Goal: Information Seeking & Learning: Check status

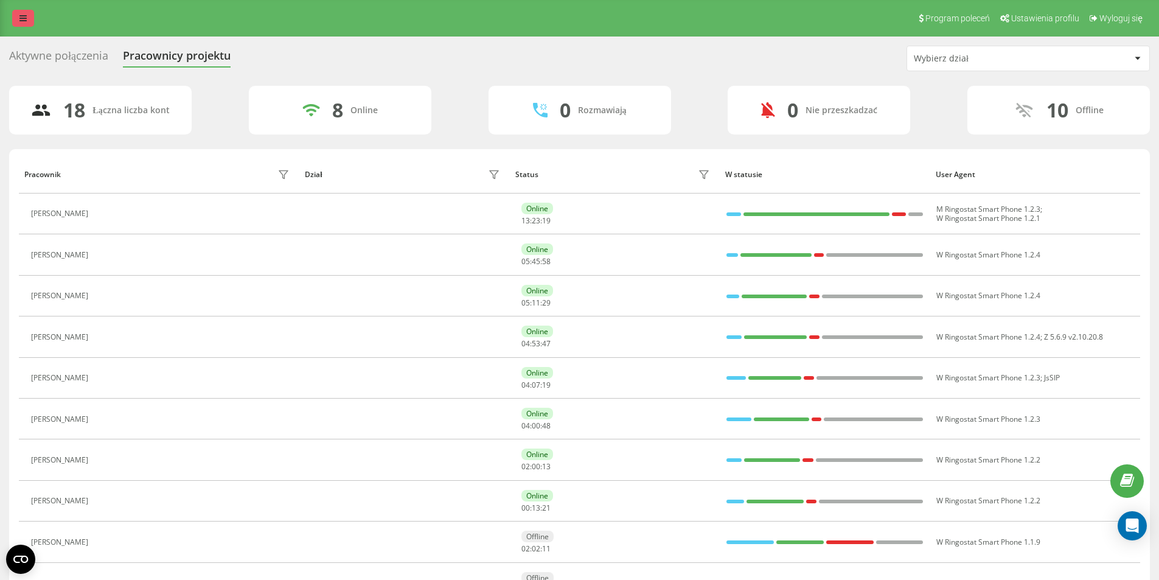
click at [21, 22] on icon at bounding box center [22, 18] width 7 height 9
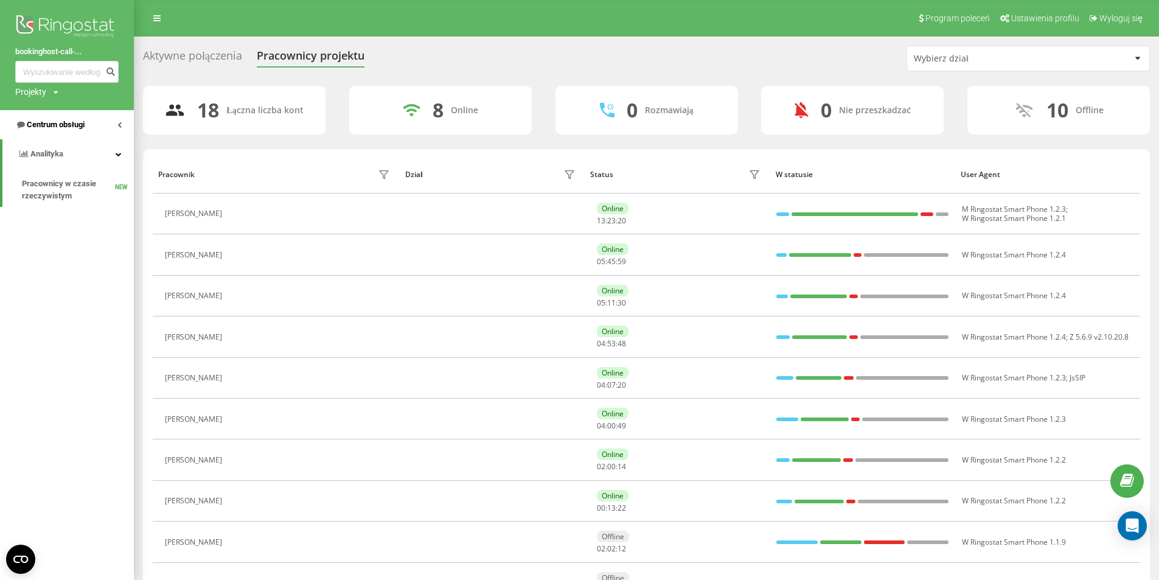
click at [49, 127] on span "Centrum obsługi" at bounding box center [56, 124] width 58 height 9
click at [70, 155] on span "Dziennik połączeń" at bounding box center [54, 154] width 64 height 12
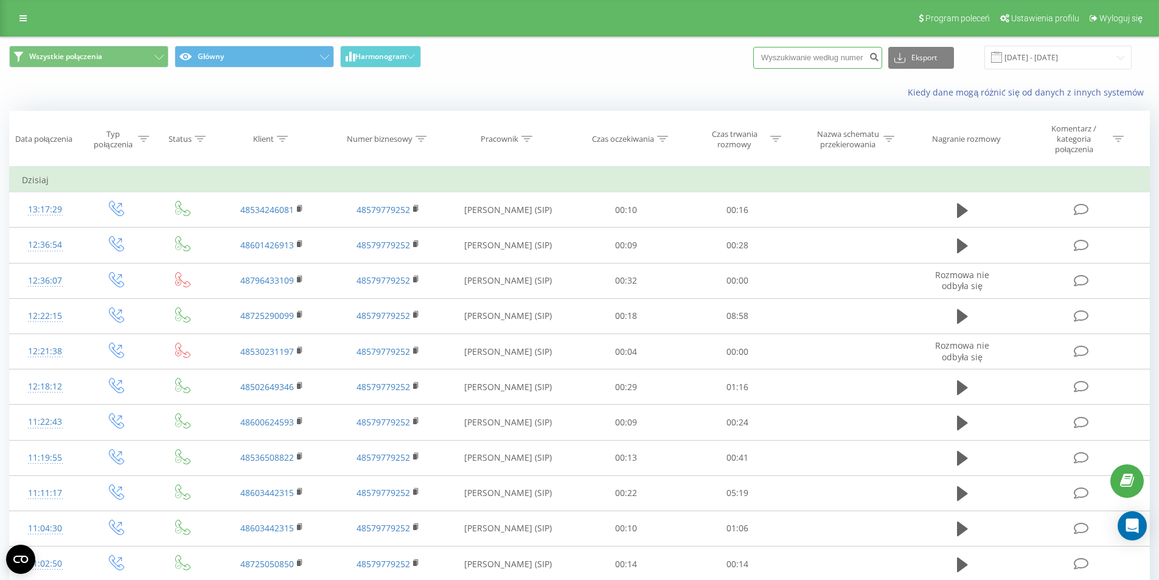
click at [846, 56] on input at bounding box center [817, 58] width 129 height 22
paste input "668808247"
type input "668808247"
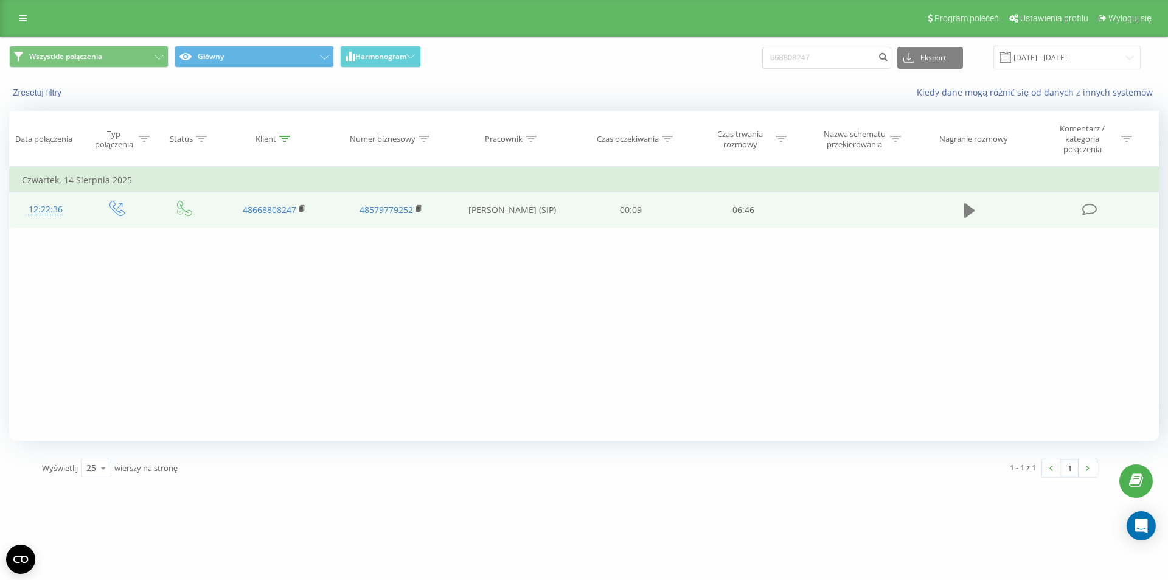
click at [974, 202] on button at bounding box center [970, 210] width 18 height 18
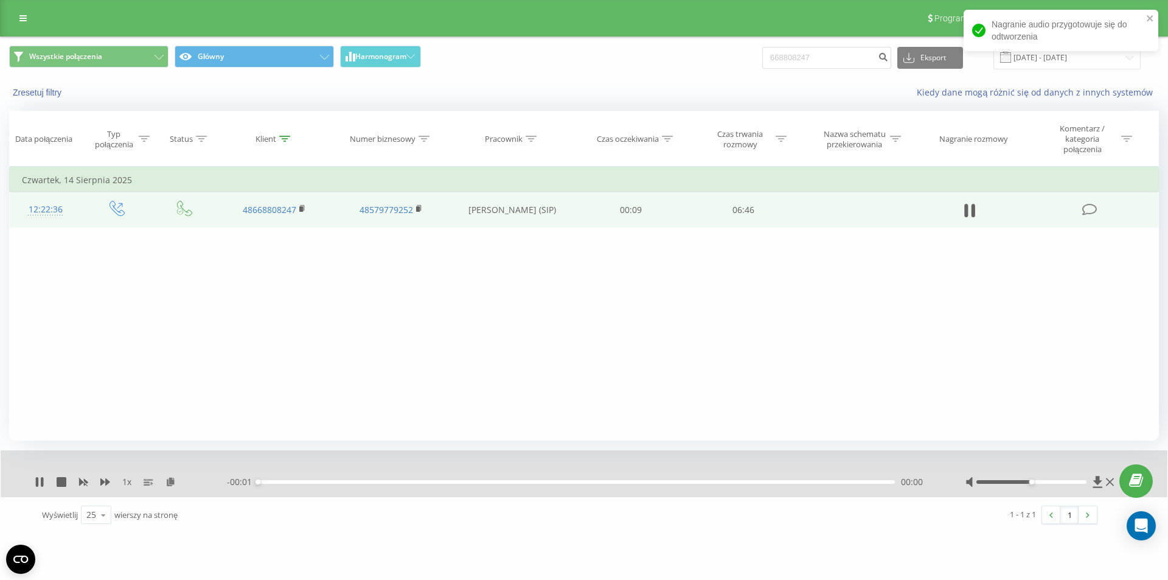
click at [765, 482] on div "00:00" at bounding box center [576, 482] width 637 height 4
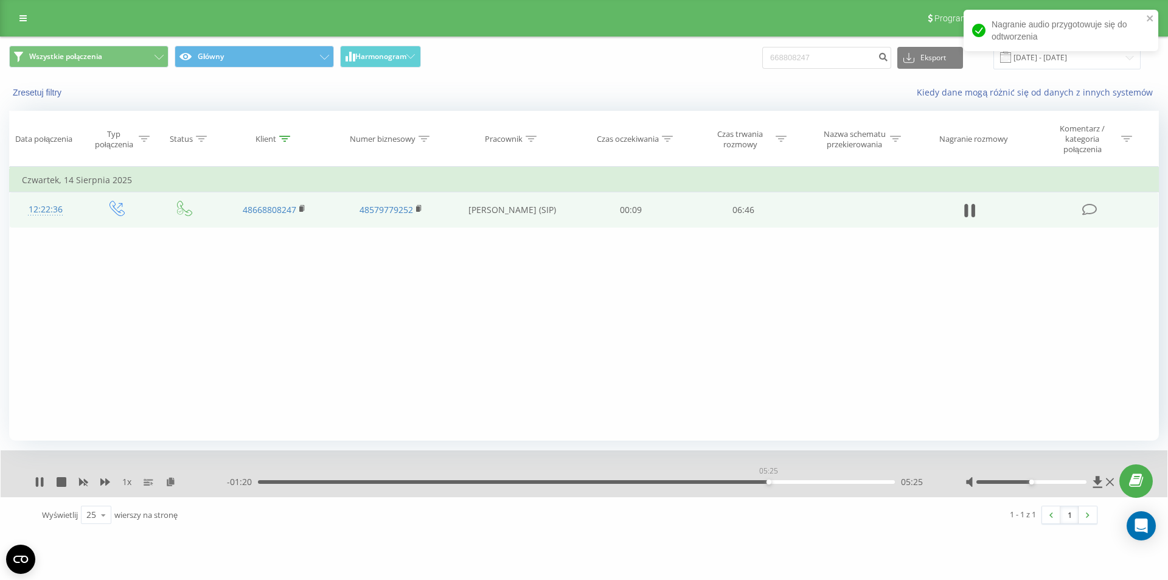
click at [768, 484] on div "05:25" at bounding box center [576, 482] width 637 height 4
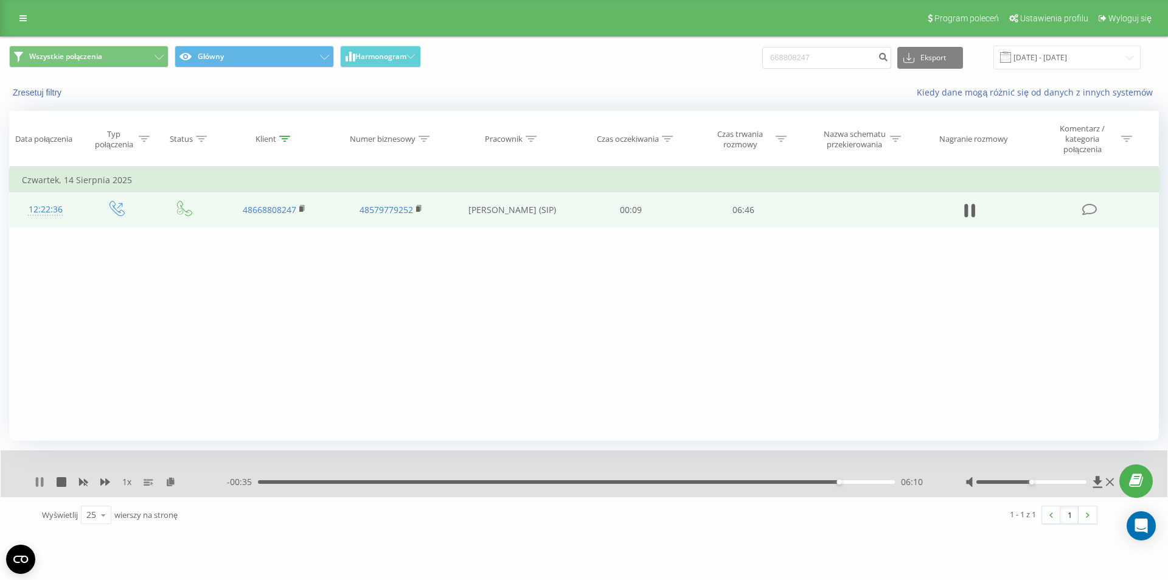
click at [37, 482] on icon at bounding box center [37, 482] width 2 height 10
click at [833, 70] on div "Wszystkie połączenia Główny Harmonogram 668808247 Eksport .csv .xls .xlsx 19.05…" at bounding box center [584, 57] width 1167 height 41
click at [838, 62] on input "668808247" at bounding box center [826, 58] width 129 height 22
paste input "03442315"
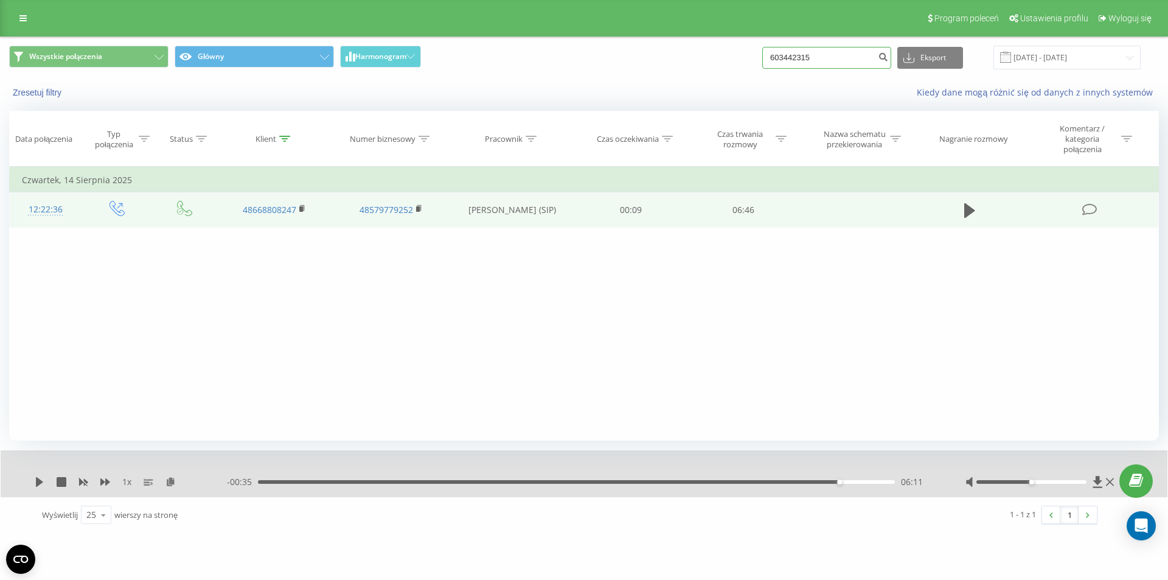
type input "603442315"
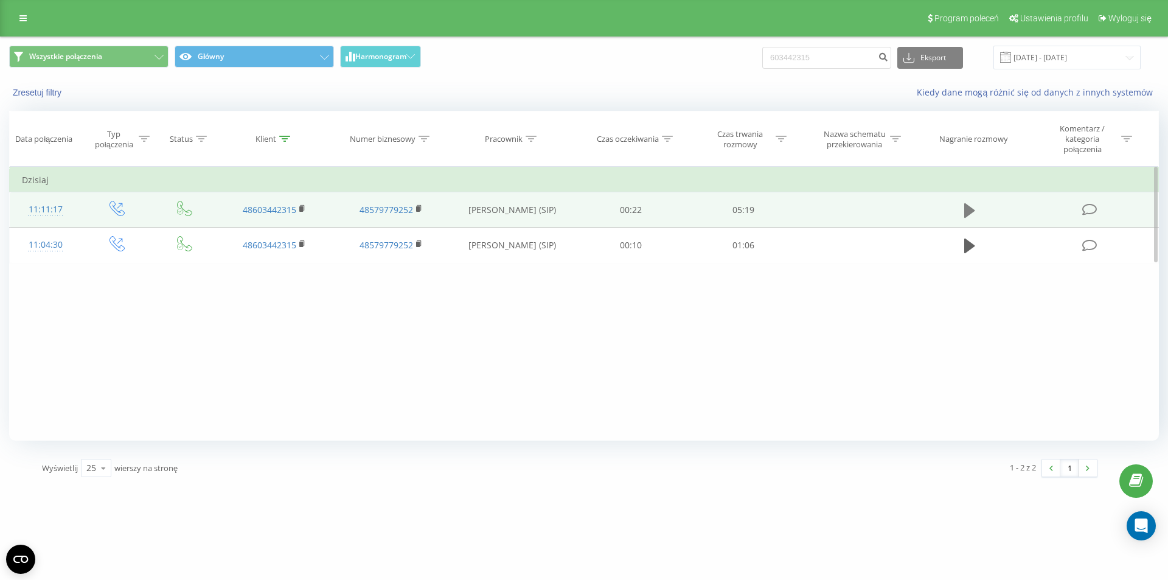
click at [977, 209] on button at bounding box center [970, 210] width 18 height 18
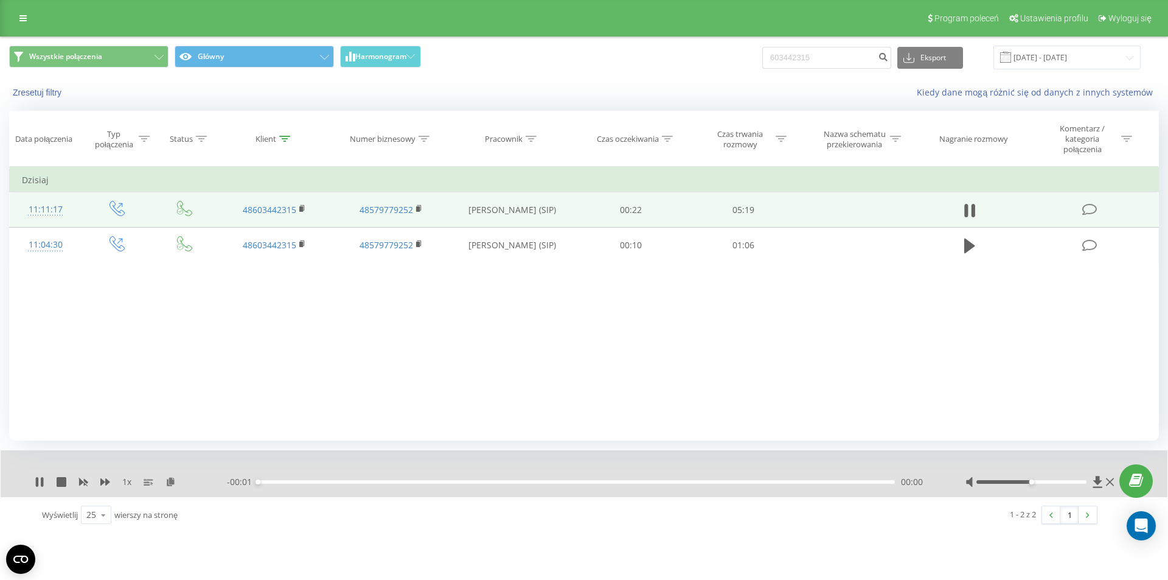
click at [737, 479] on div "- 00:01 00:00 00:00" at bounding box center [581, 482] width 708 height 12
click at [737, 484] on div "00:00" at bounding box center [576, 482] width 637 height 4
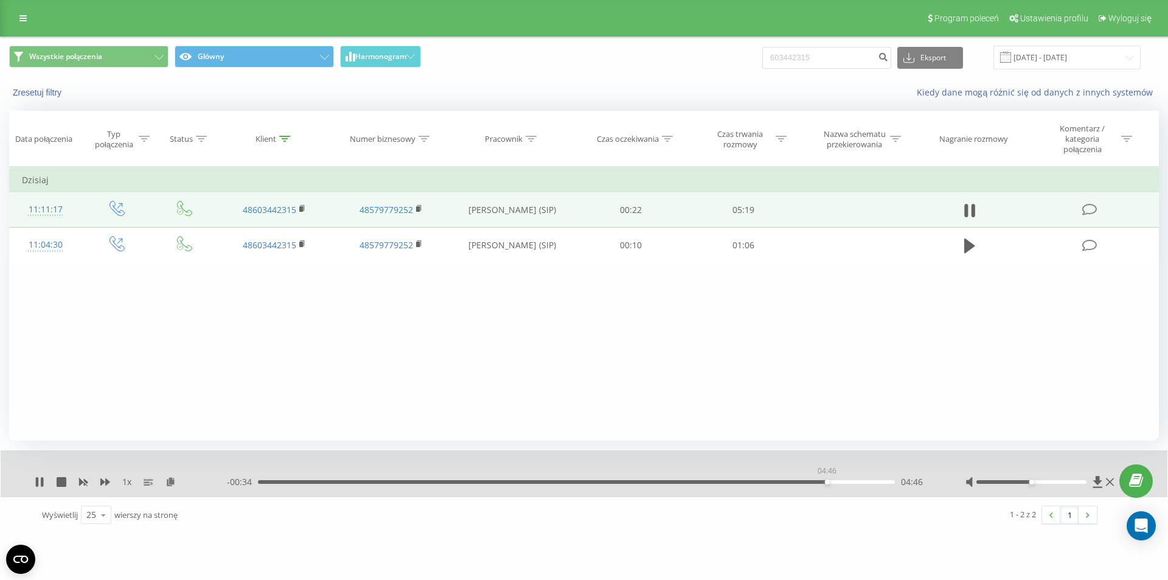
click at [827, 482] on div "04:46" at bounding box center [576, 482] width 637 height 4
click at [846, 482] on div "04:46" at bounding box center [576, 482] width 637 height 4
click at [857, 480] on div "04:56" at bounding box center [576, 482] width 637 height 4
click at [867, 480] on div "05:06" at bounding box center [576, 482] width 637 height 4
click at [41, 480] on icon at bounding box center [40, 482] width 10 height 10
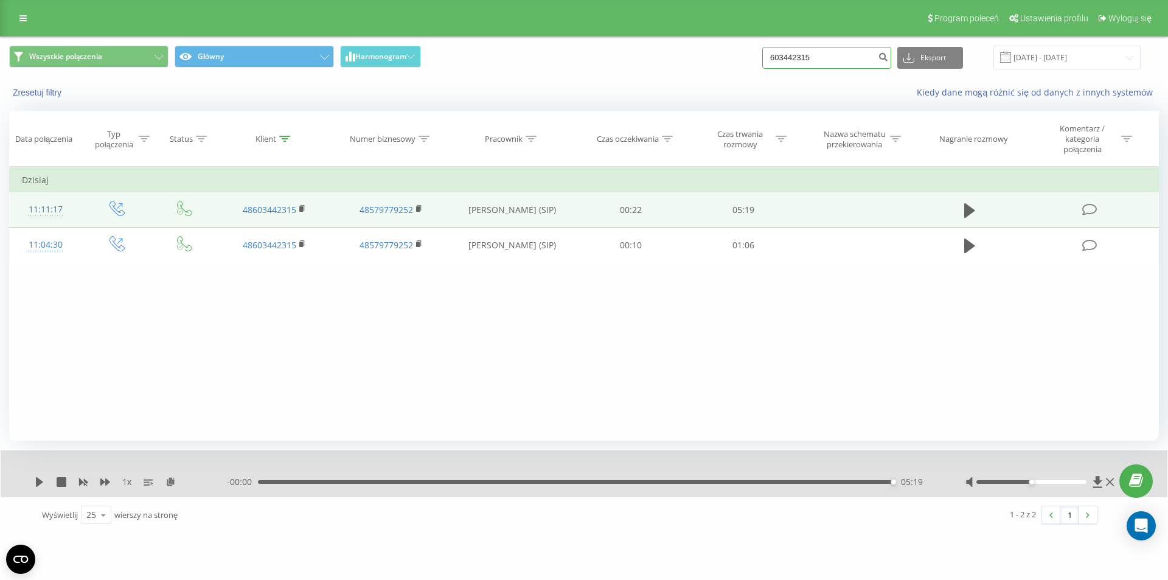
click at [860, 49] on input "603442315" at bounding box center [826, 58] width 129 height 22
paste input "531607018"
type input "531607018"
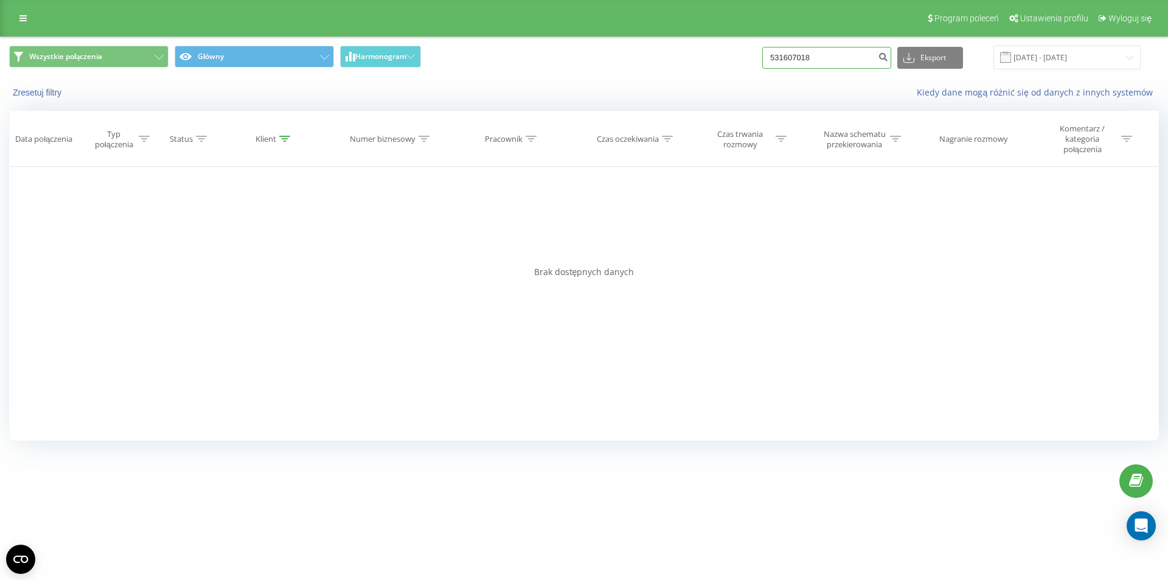
click at [867, 58] on input "531607018" at bounding box center [826, 58] width 129 height 22
paste input "790358283"
type input "790358283"
click at [23, 12] on link at bounding box center [23, 18] width 22 height 17
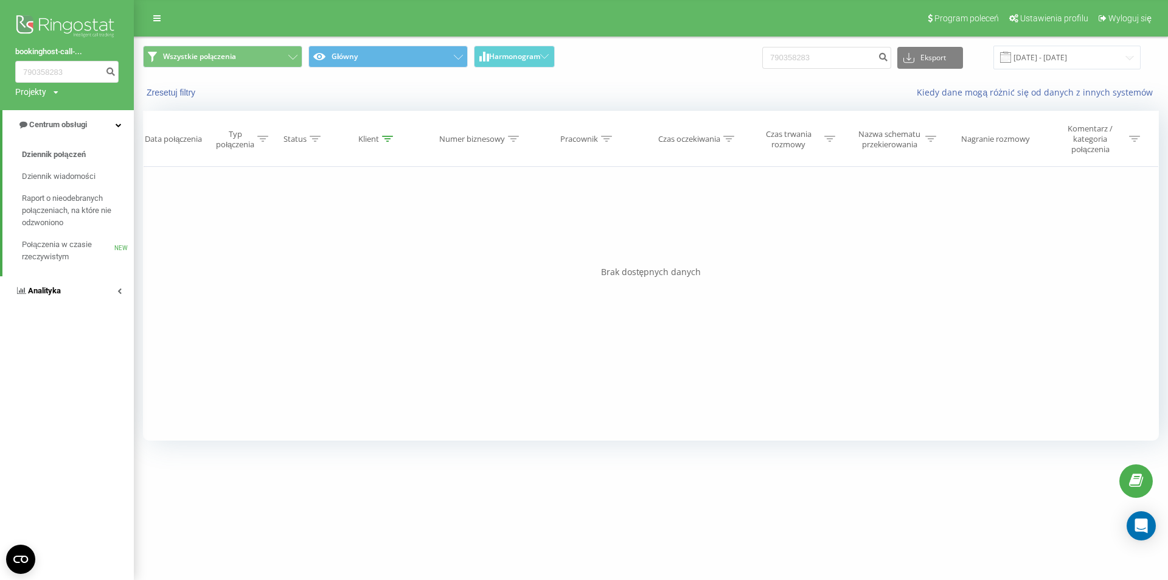
click at [58, 287] on span "Analityka" at bounding box center [44, 290] width 33 height 9
click at [66, 191] on span "Pracownicy w czasie rzeczywistym" at bounding box center [68, 190] width 92 height 24
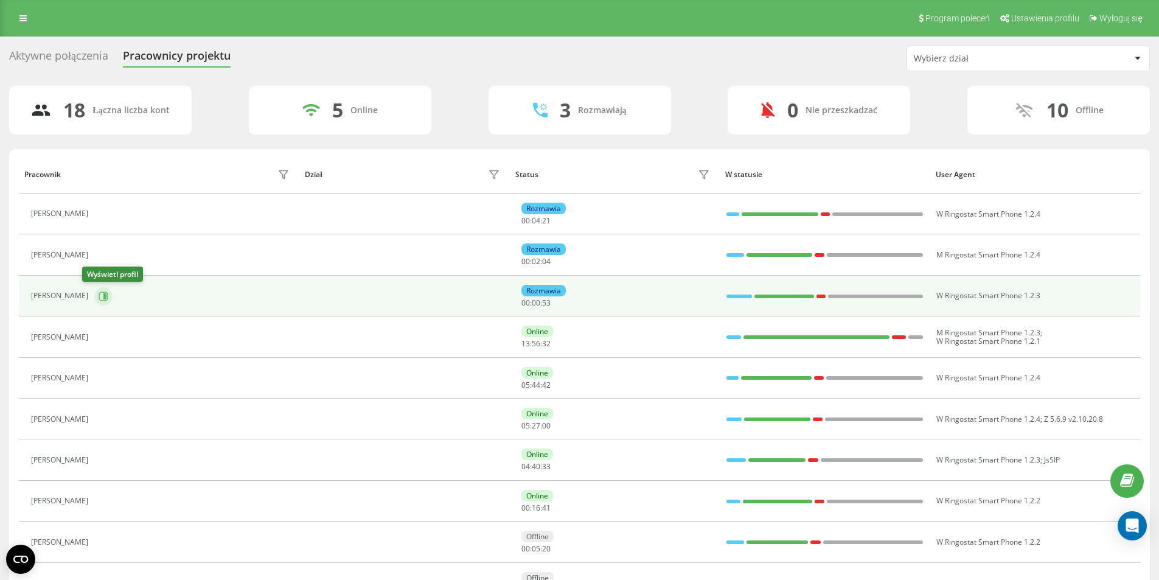
click at [99, 301] on icon at bounding box center [103, 295] width 9 height 9
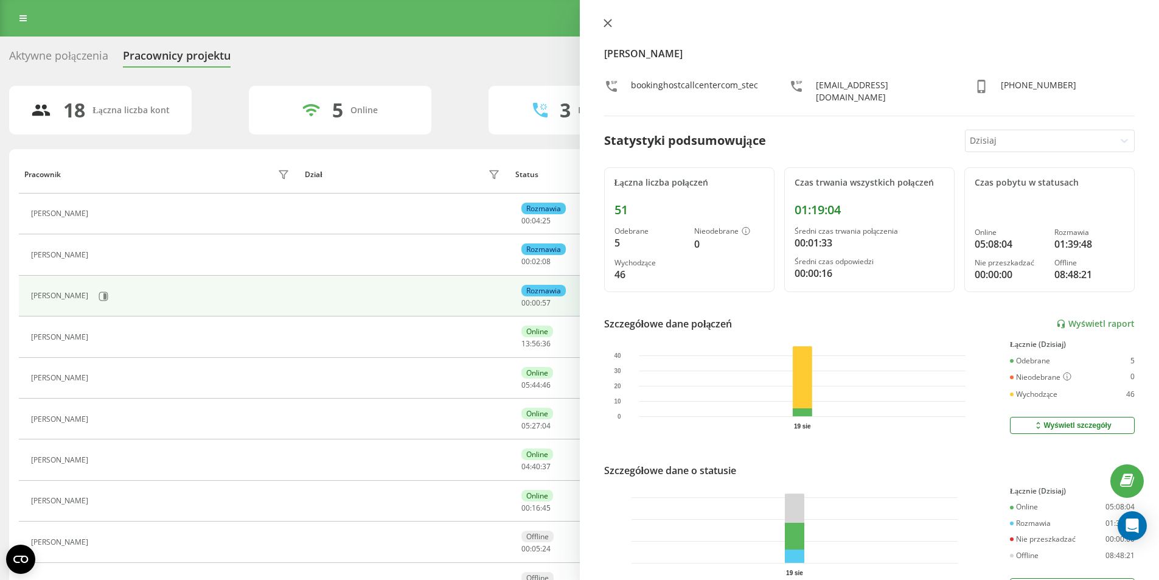
click at [612, 24] on button at bounding box center [608, 24] width 16 height 12
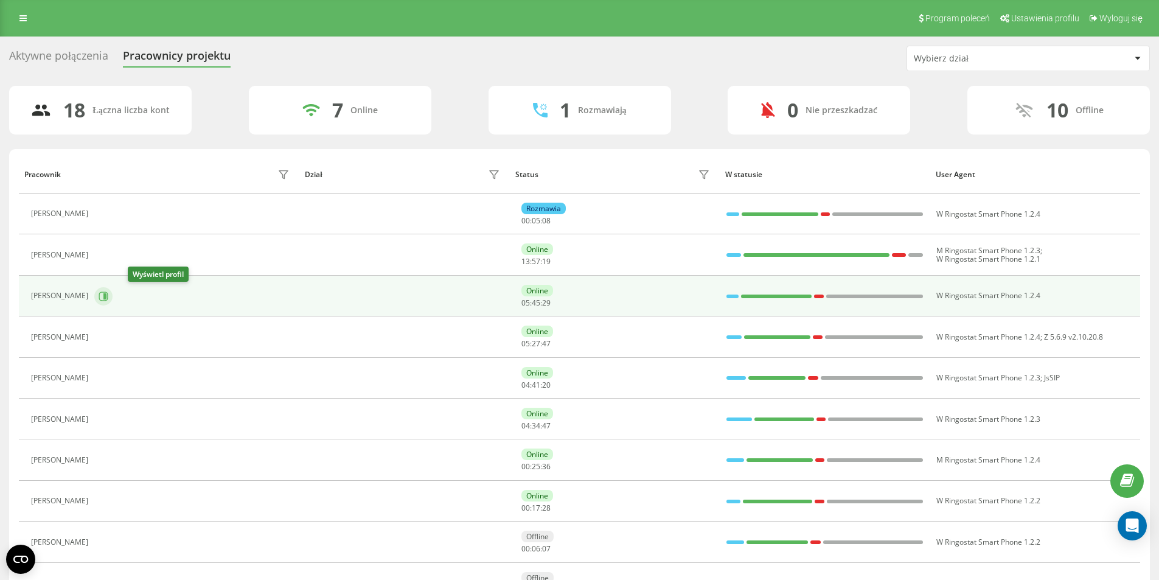
click at [108, 295] on icon at bounding box center [104, 296] width 10 height 10
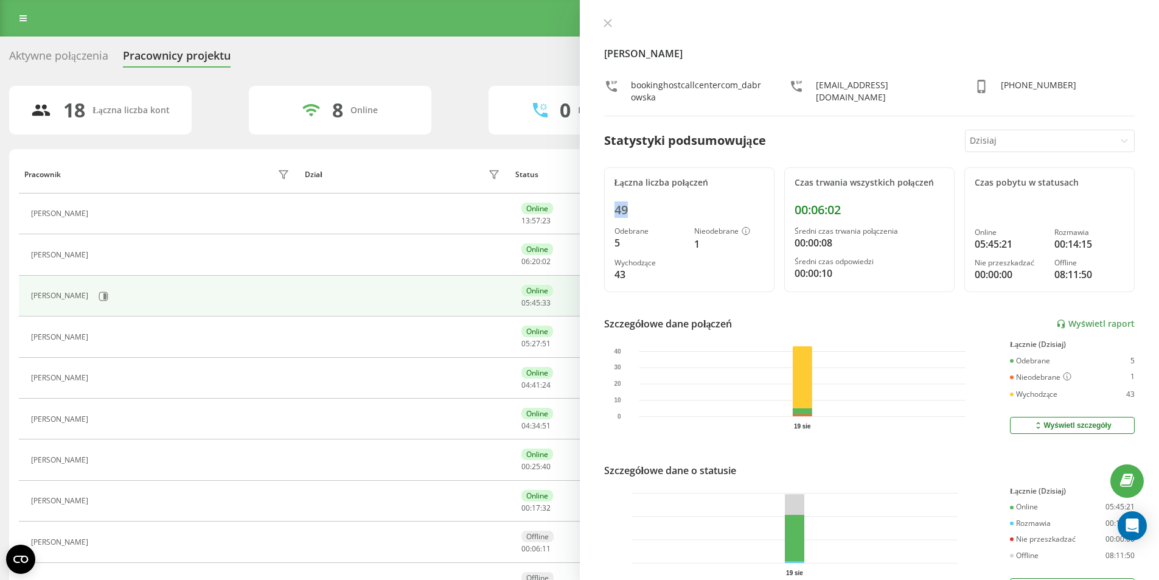
drag, startPoint x: 635, startPoint y: 210, endPoint x: 616, endPoint y: 209, distance: 19.5
click at [616, 209] on div "49" at bounding box center [689, 210] width 150 height 15
click at [808, 208] on div "00:06:02" at bounding box center [869, 210] width 150 height 15
drag, startPoint x: 808, startPoint y: 208, endPoint x: 838, endPoint y: 210, distance: 29.9
click at [838, 210] on div "00:06:02" at bounding box center [869, 210] width 150 height 15
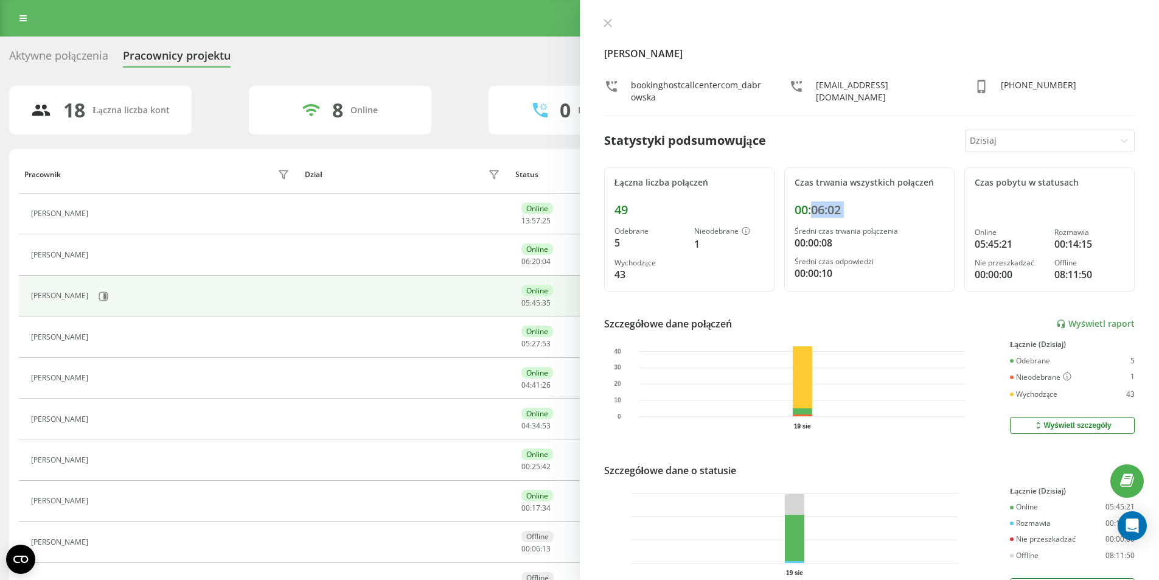
click at [838, 210] on div "00:06:02" at bounding box center [869, 210] width 150 height 15
click at [605, 23] on icon at bounding box center [607, 23] width 9 height 9
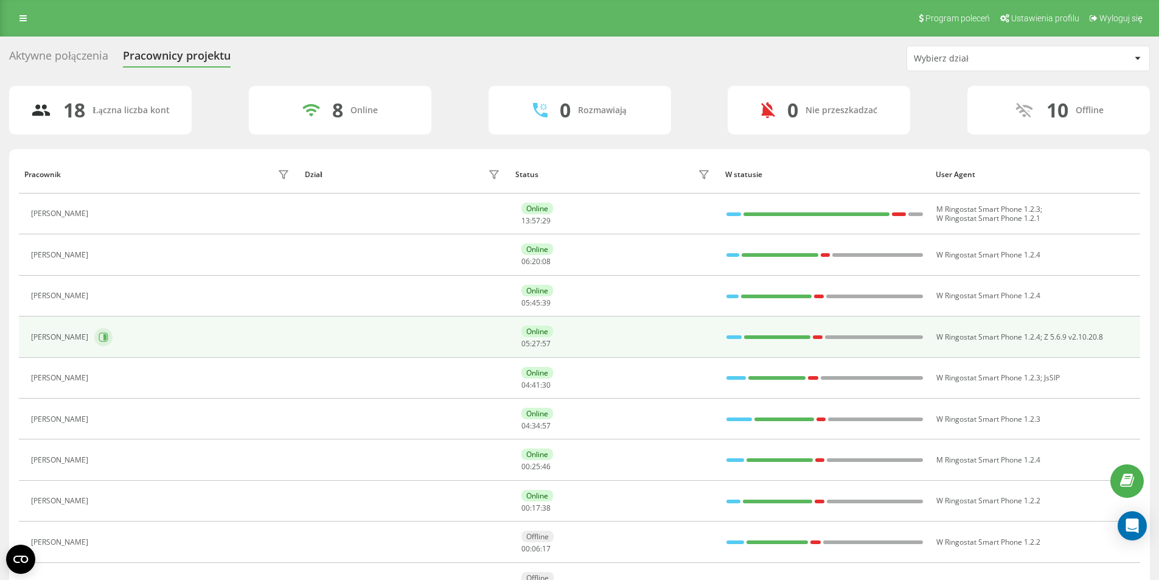
click at [99, 333] on icon at bounding box center [104, 337] width 10 height 10
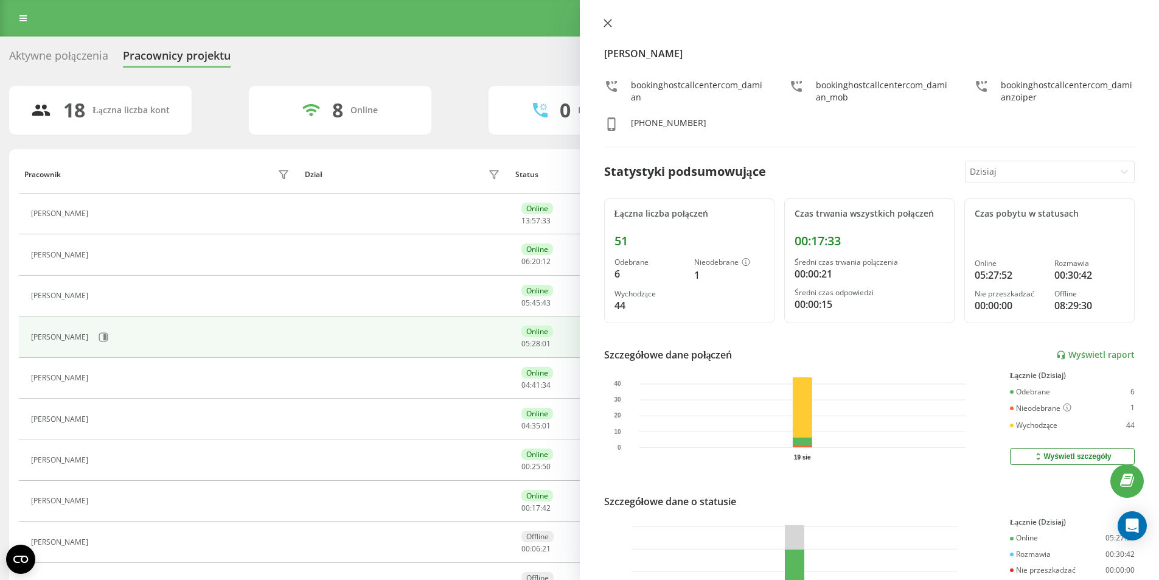
click at [608, 26] on icon at bounding box center [607, 23] width 9 height 9
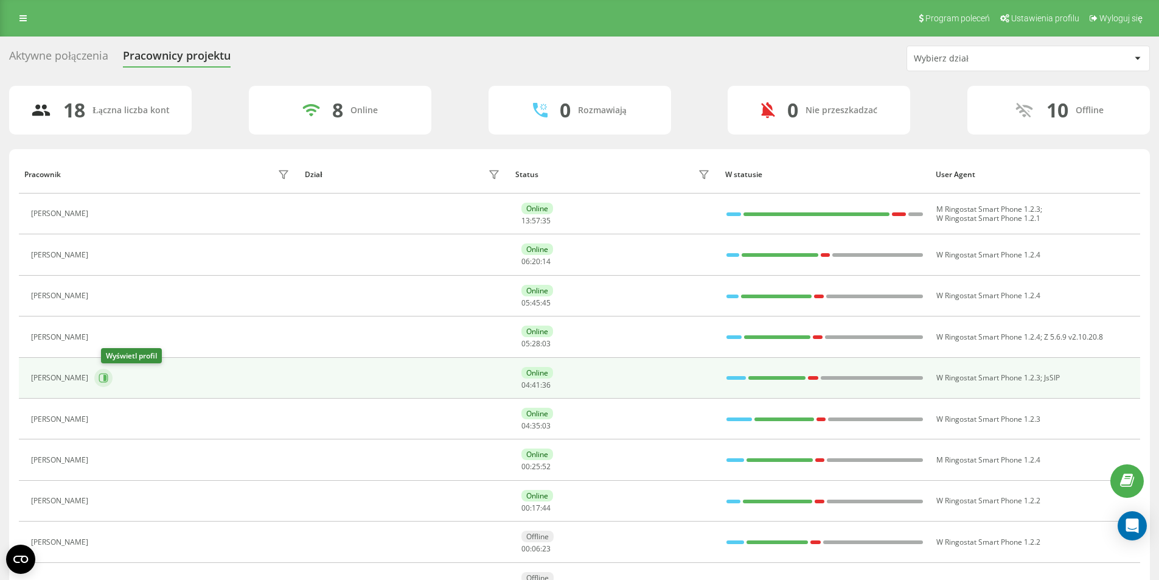
click at [108, 373] on icon at bounding box center [104, 378] width 10 height 10
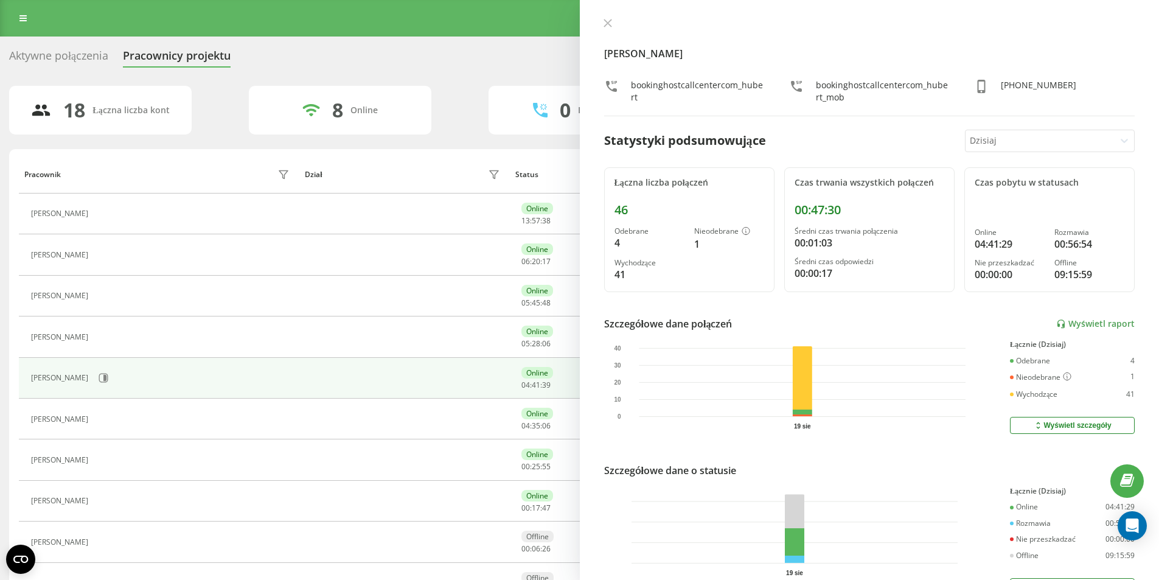
click at [608, 17] on div "[PERSON_NAME] bookinghostcallcentercom_hubert bookinghostcallcentercom_hubert_m…" at bounding box center [870, 290] width 580 height 580
click at [608, 22] on icon at bounding box center [606, 22] width 7 height 7
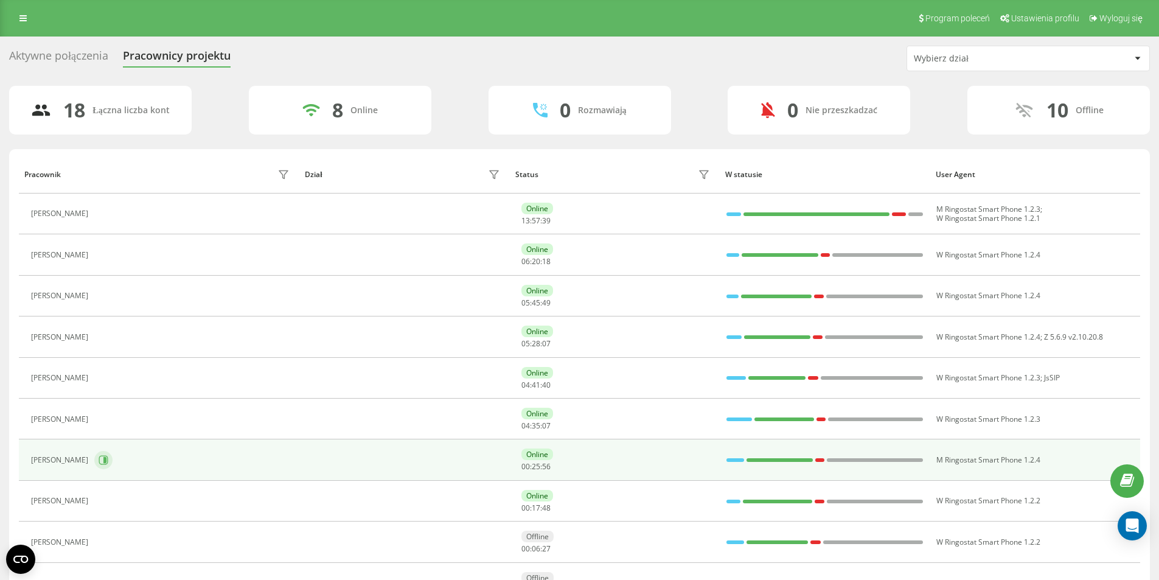
click at [108, 460] on icon at bounding box center [104, 460] width 10 height 10
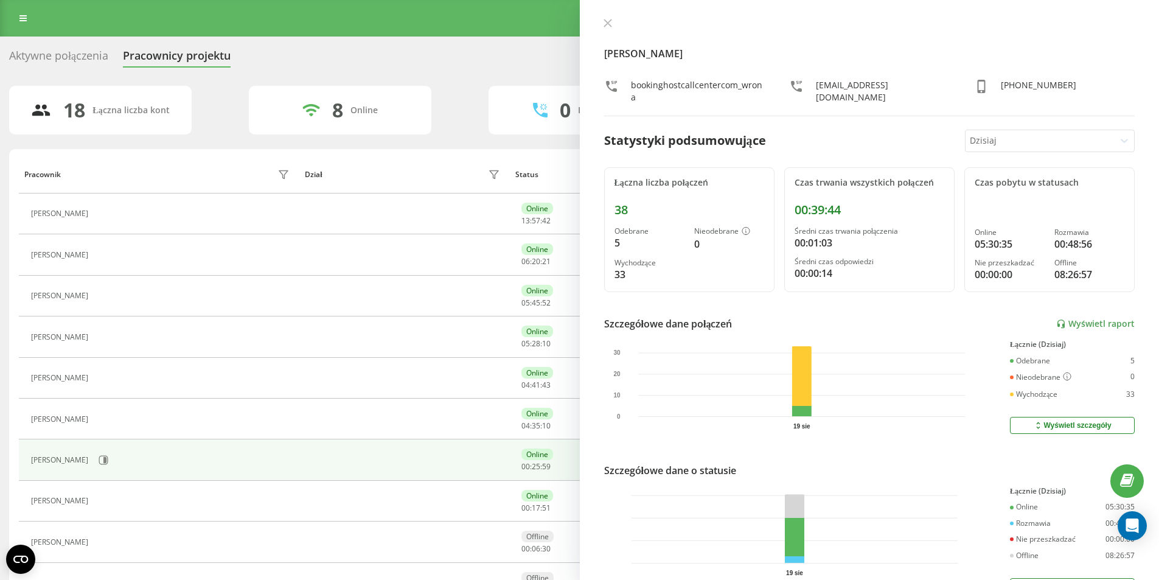
click at [603, 15] on div "[PERSON_NAME] bookinghostcallcentercom_wrona [EMAIL_ADDRESS][DOMAIN_NAME] [PHON…" at bounding box center [870, 290] width 580 height 580
click at [603, 14] on div "[PERSON_NAME] bookinghostcallcentercom_wrona [EMAIL_ADDRESS][DOMAIN_NAME] [PHON…" at bounding box center [870, 290] width 580 height 580
click at [607, 20] on icon at bounding box center [607, 23] width 9 height 9
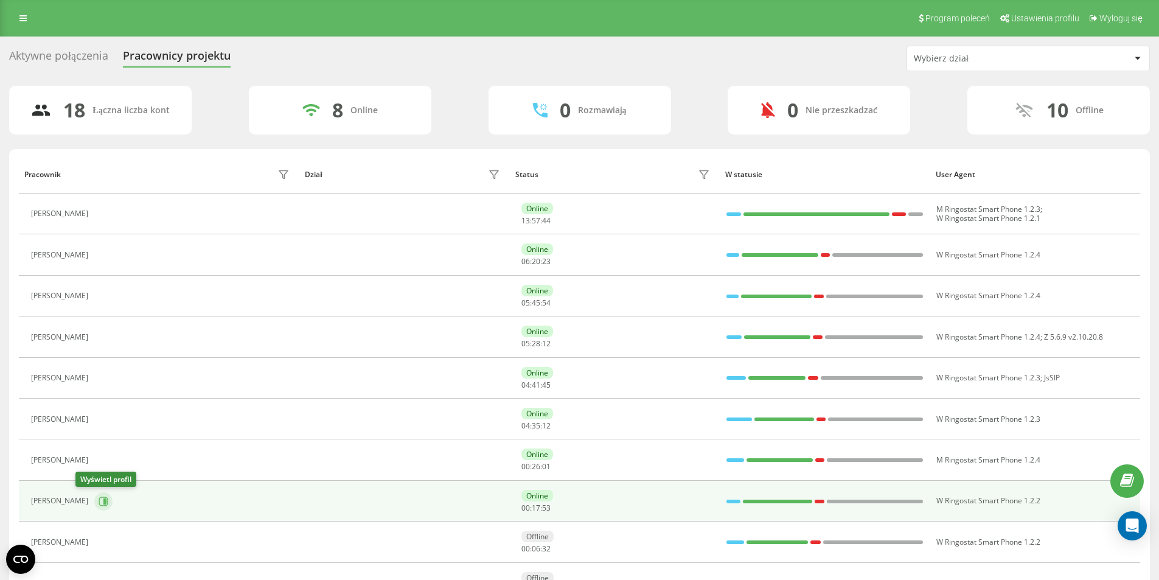
click at [99, 504] on icon at bounding box center [104, 501] width 10 height 10
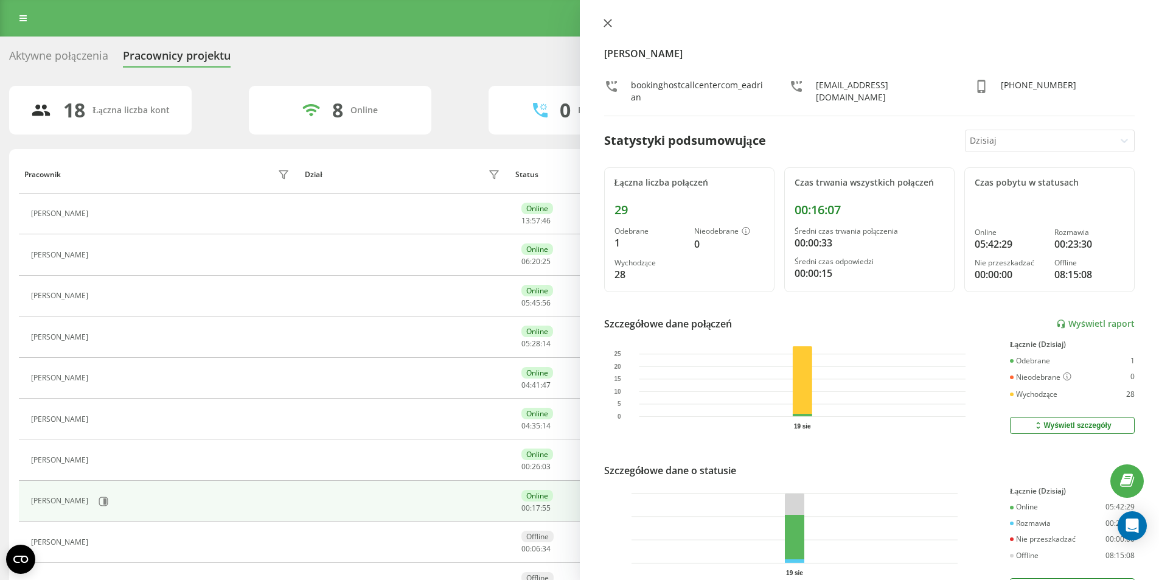
click at [603, 18] on button at bounding box center [608, 24] width 16 height 12
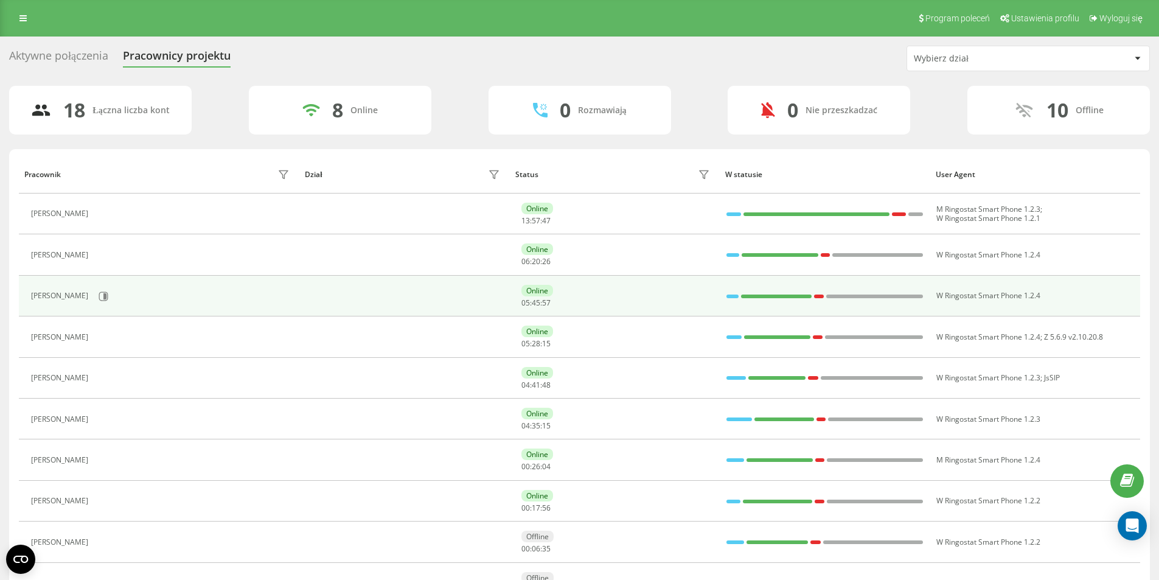
click at [125, 295] on div "[PERSON_NAME]" at bounding box center [162, 296] width 262 height 21
click at [108, 294] on icon at bounding box center [103, 295] width 9 height 9
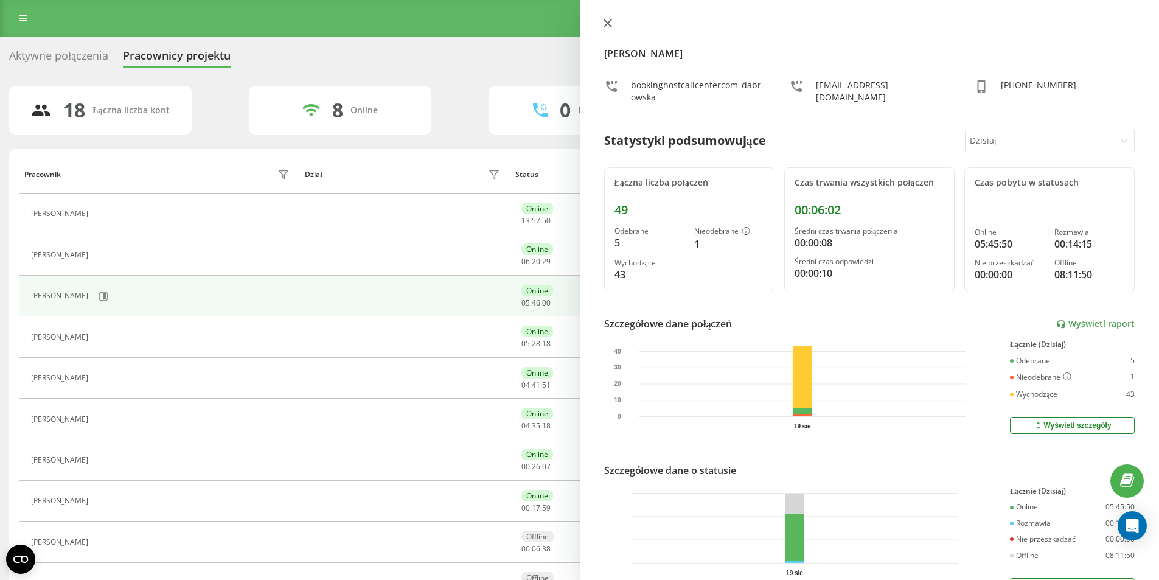
click at [605, 29] on button at bounding box center [608, 24] width 16 height 12
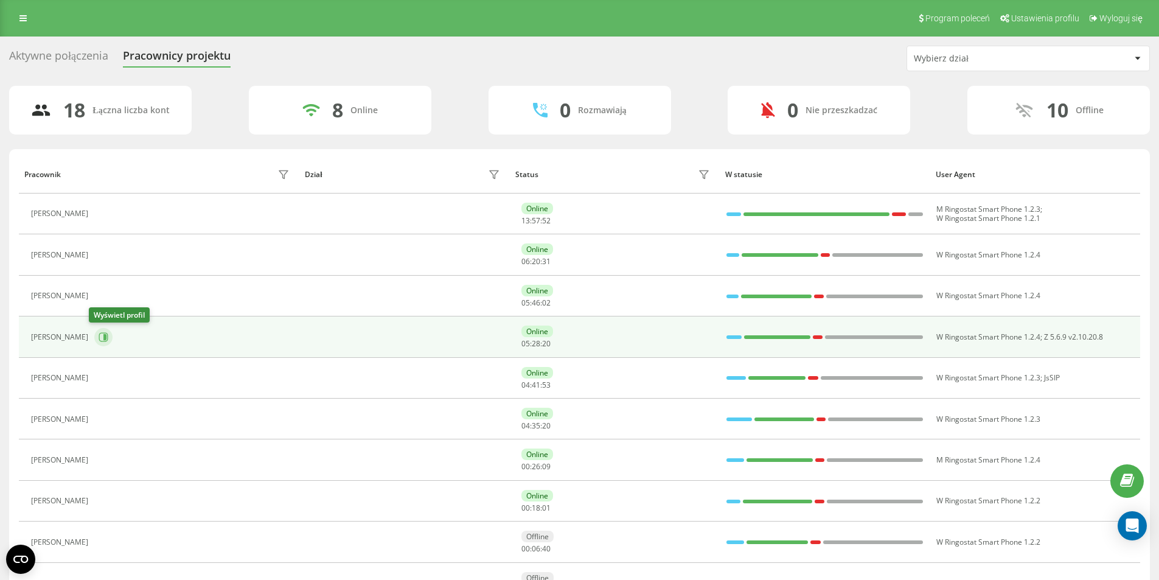
click at [103, 334] on icon at bounding box center [104, 337] width 3 height 6
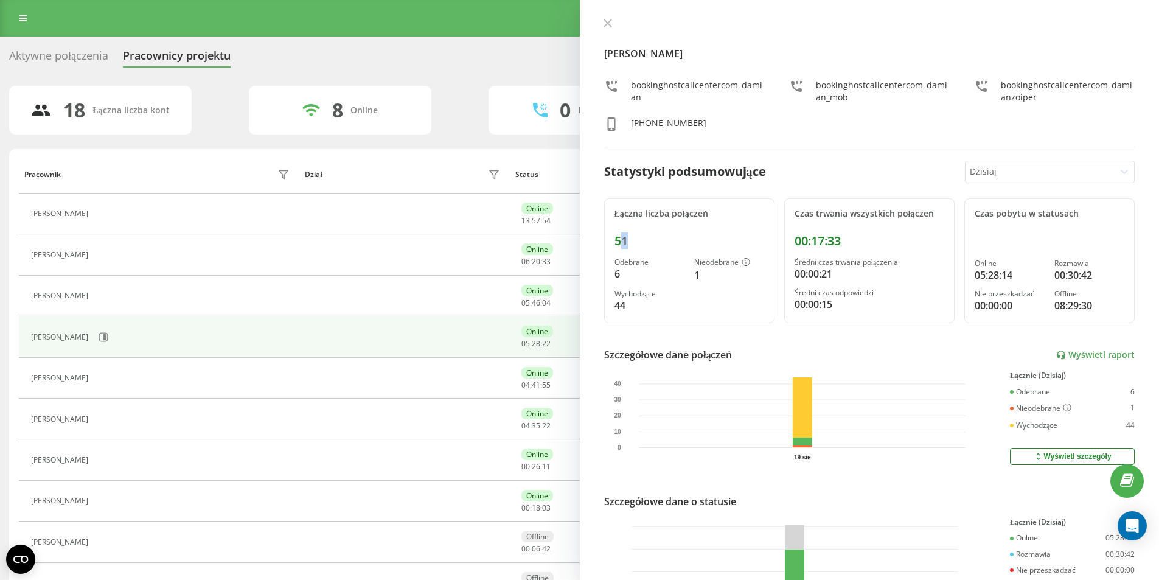
drag, startPoint x: 625, startPoint y: 235, endPoint x: 618, endPoint y: 235, distance: 7.3
click at [618, 235] on div "51" at bounding box center [689, 241] width 150 height 15
click at [629, 240] on div "51" at bounding box center [689, 241] width 150 height 15
click at [613, 25] on button at bounding box center [608, 24] width 16 height 12
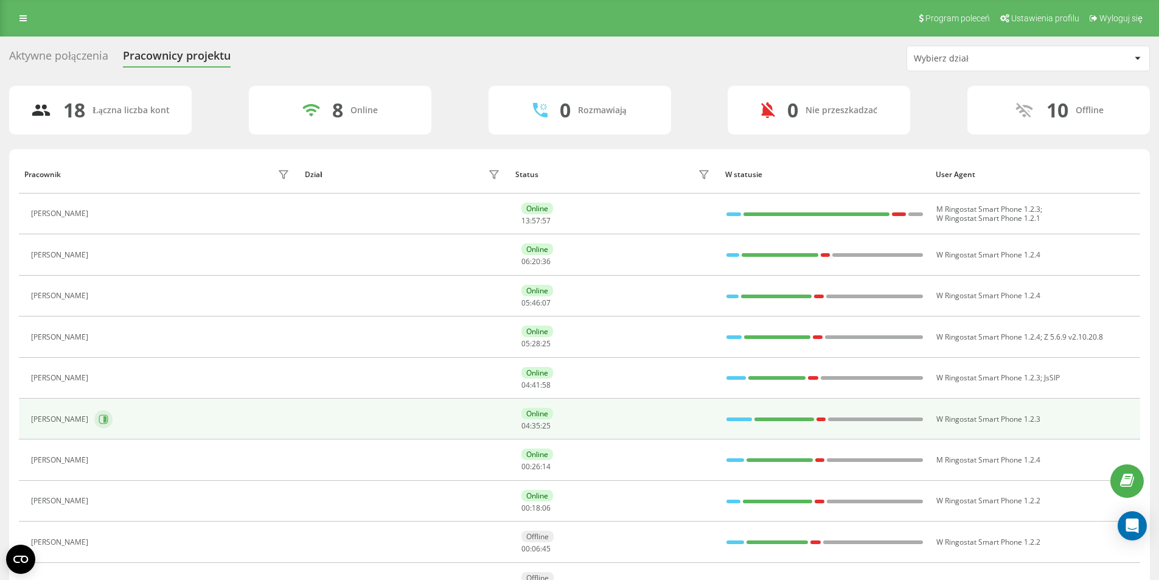
click at [99, 420] on button at bounding box center [103, 419] width 18 height 18
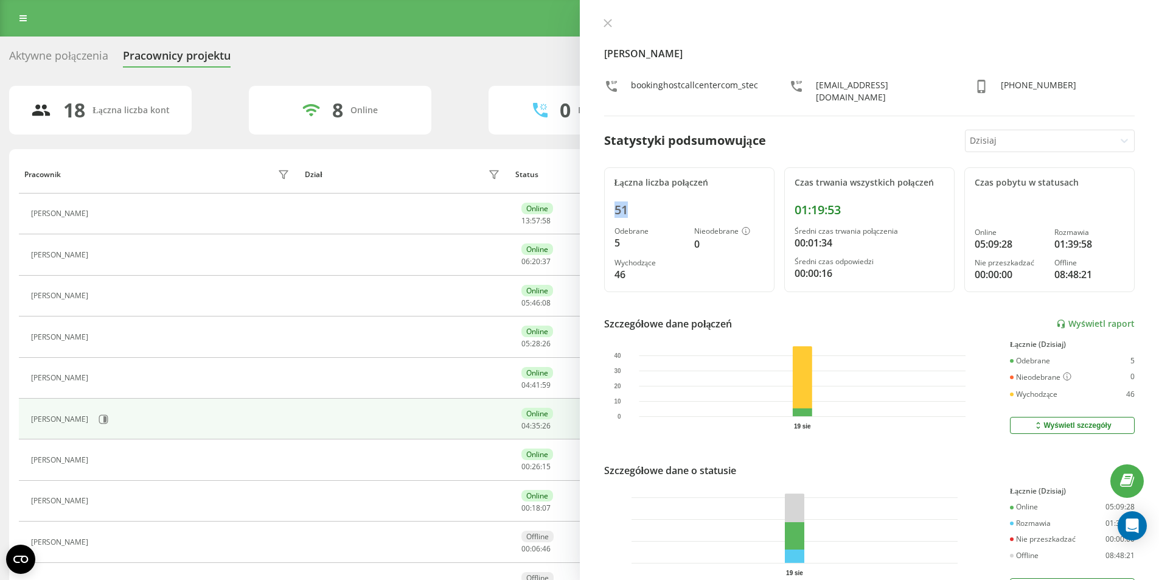
drag, startPoint x: 624, startPoint y: 203, endPoint x: 659, endPoint y: 202, distance: 35.3
click at [659, 202] on div "Łączna liczba połączeń 51 Odebrane 5 Nieodebrane 0 Wychodzące 46" at bounding box center [689, 229] width 170 height 125
click at [659, 203] on div "51" at bounding box center [689, 210] width 150 height 15
click at [597, 22] on div "[PERSON_NAME] bookinghostcallcentercom_stec [EMAIL_ADDRESS][DOMAIN_NAME] [PHONE…" at bounding box center [870, 290] width 580 height 580
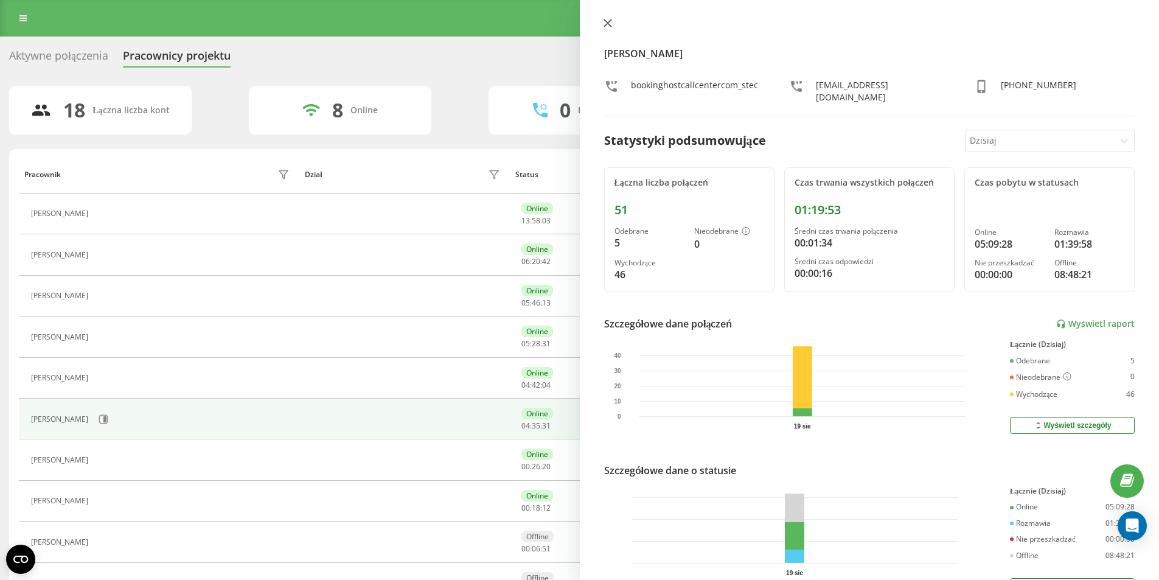
click at [601, 23] on button at bounding box center [608, 24] width 16 height 12
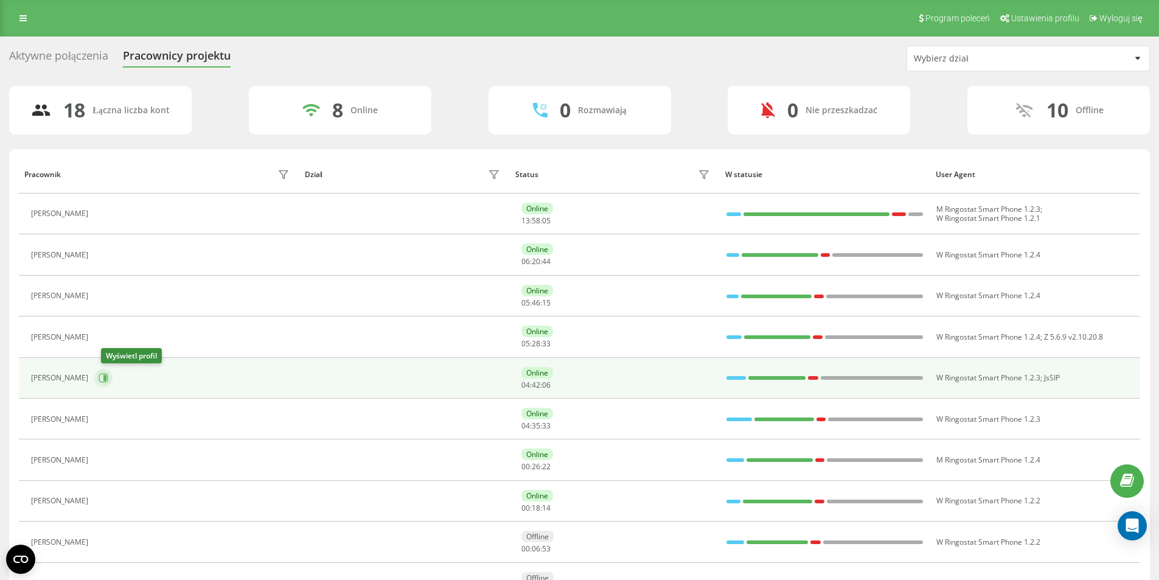
click at [113, 371] on button at bounding box center [103, 378] width 18 height 18
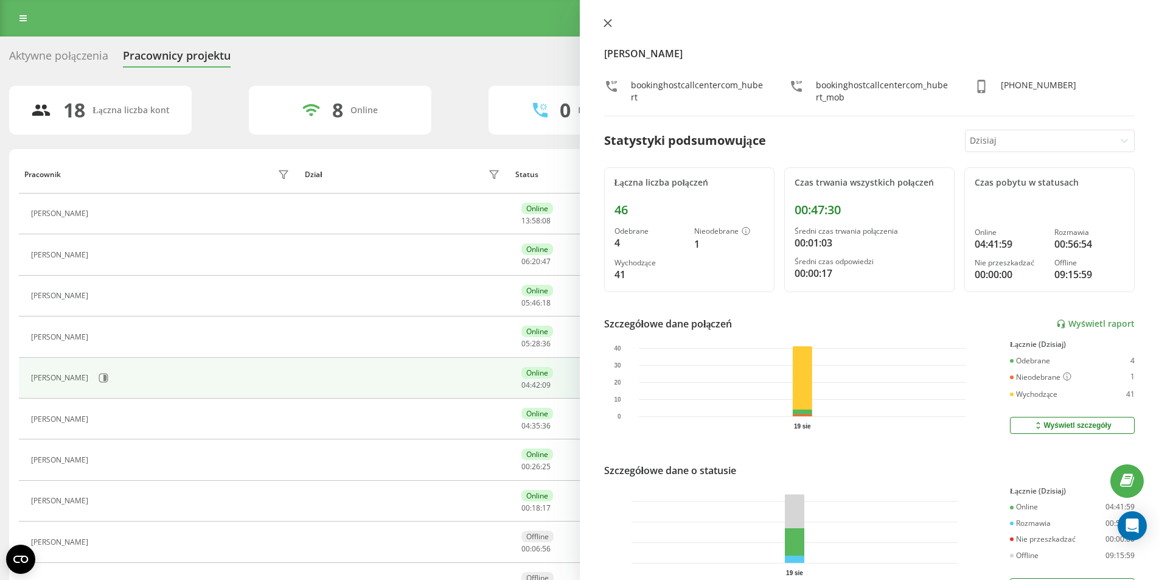
click at [608, 24] on icon at bounding box center [606, 22] width 7 height 7
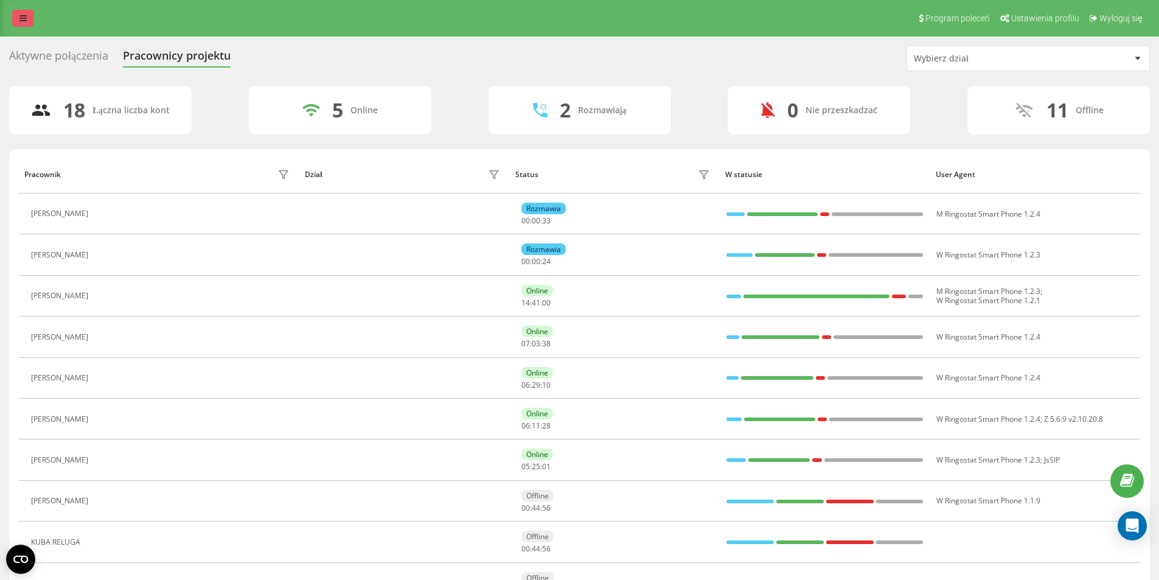
click at [30, 13] on link at bounding box center [23, 18] width 22 height 17
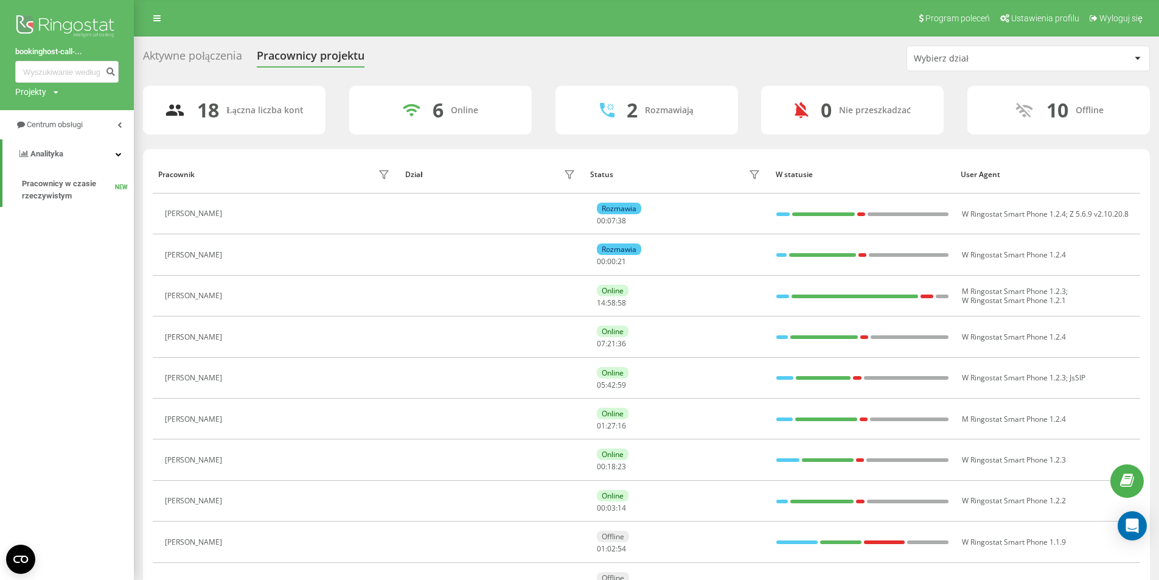
click at [211, 15] on div "Program poleceń Ustawienia profilu Wyloguj się" at bounding box center [579, 18] width 1159 height 36
click at [153, 17] on icon at bounding box center [156, 18] width 7 height 9
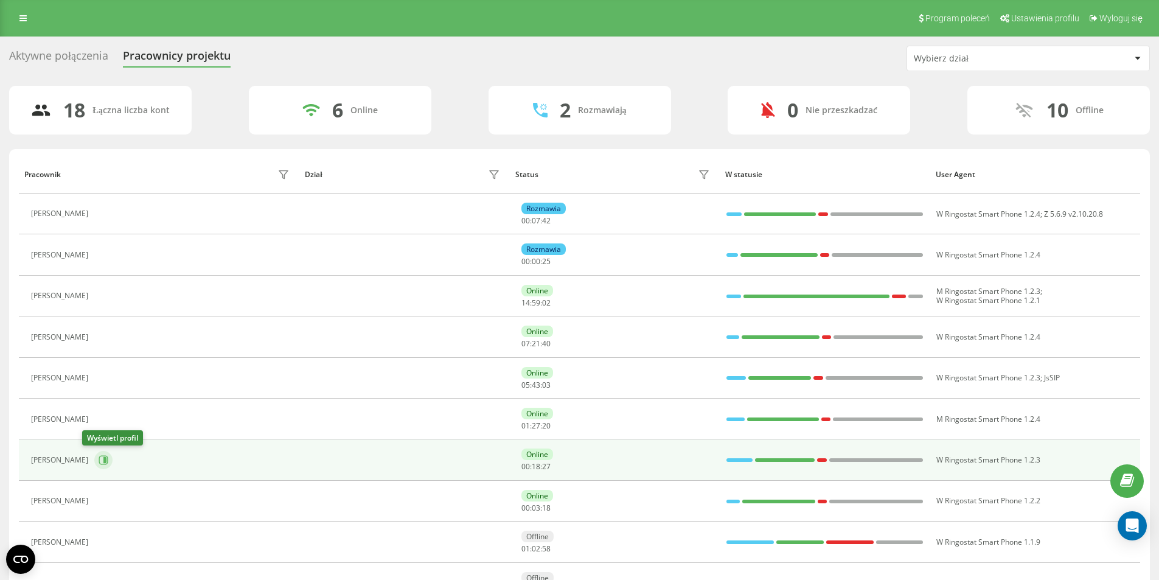
click at [99, 457] on icon at bounding box center [104, 460] width 10 height 10
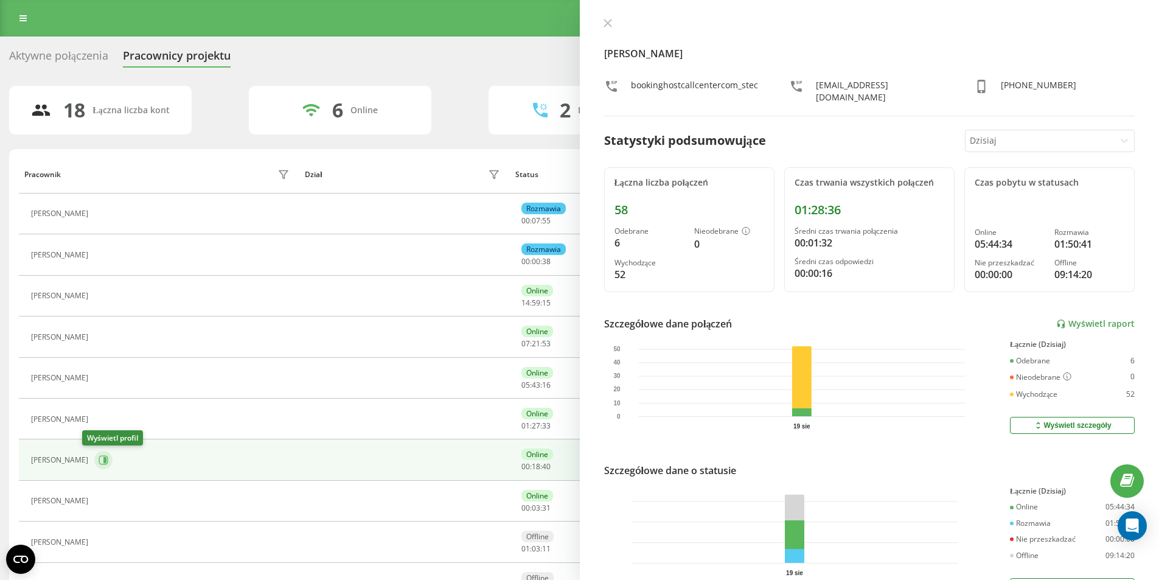
click at [99, 457] on icon at bounding box center [104, 460] width 10 height 10
click at [613, 16] on div "[PERSON_NAME] bookinghostcallcentercom_stec [EMAIL_ADDRESS][DOMAIN_NAME] [PHONE…" at bounding box center [870, 290] width 580 height 580
click at [603, 26] on icon at bounding box center [607, 23] width 9 height 9
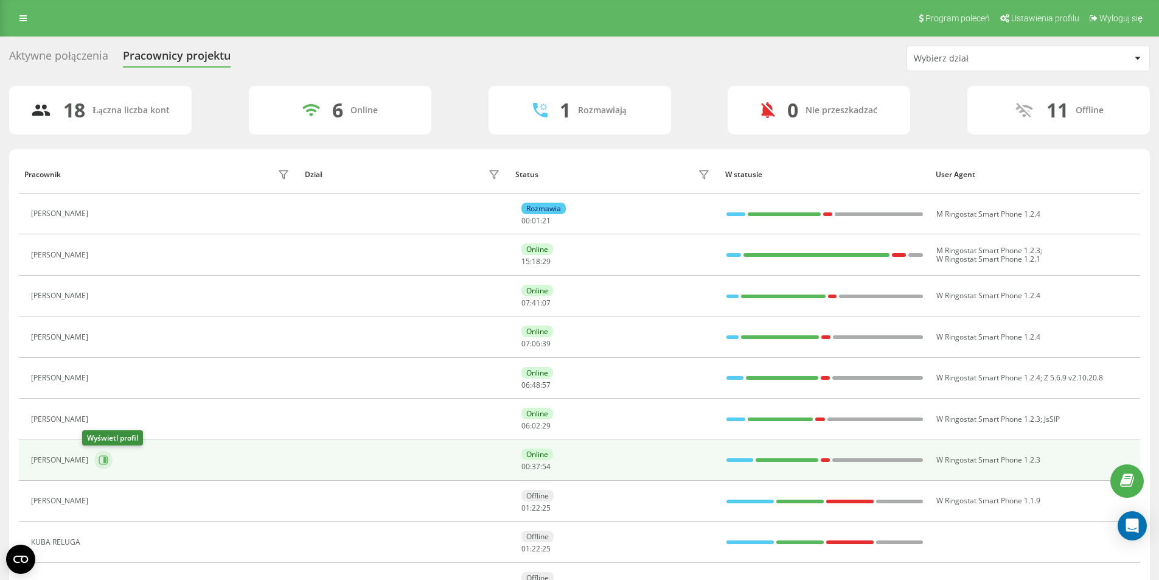
click at [94, 464] on button at bounding box center [103, 460] width 18 height 18
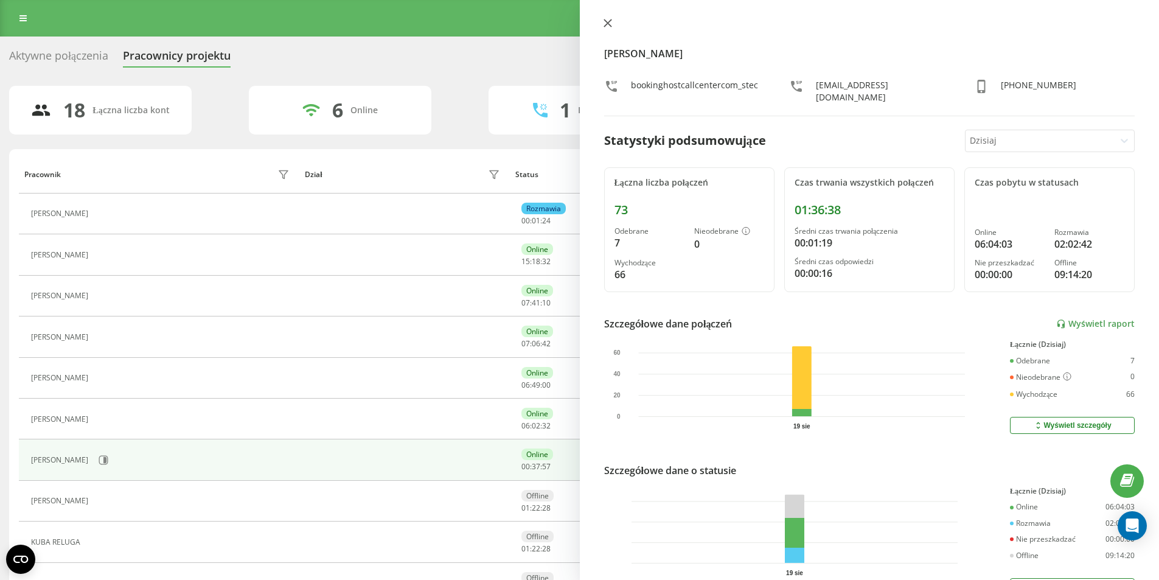
click at [611, 29] on button at bounding box center [608, 24] width 16 height 12
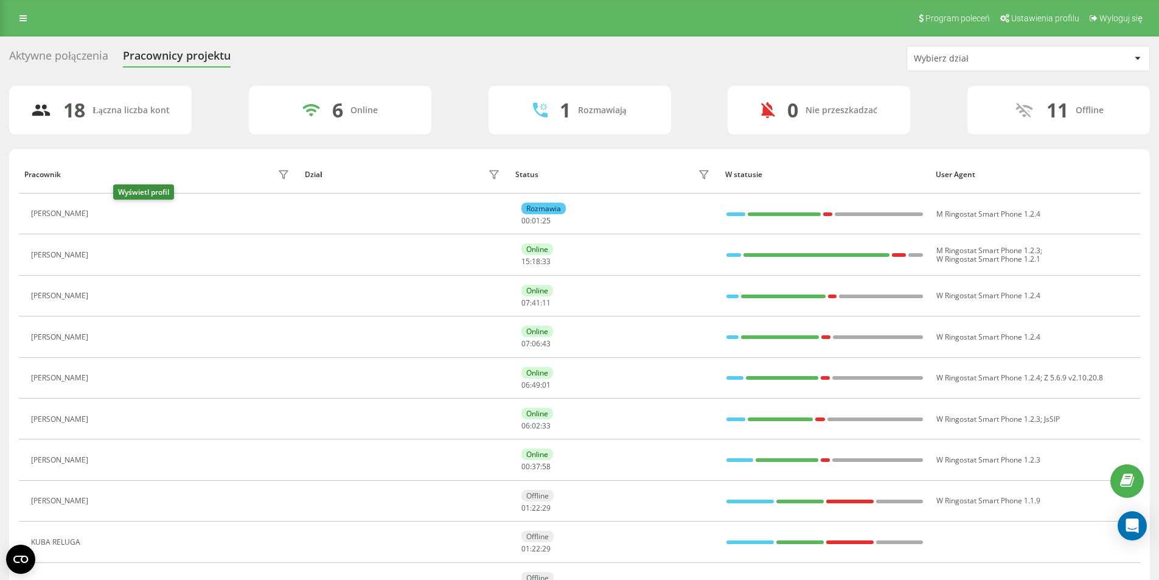
click at [109, 210] on button at bounding box center [101, 215] width 15 height 17
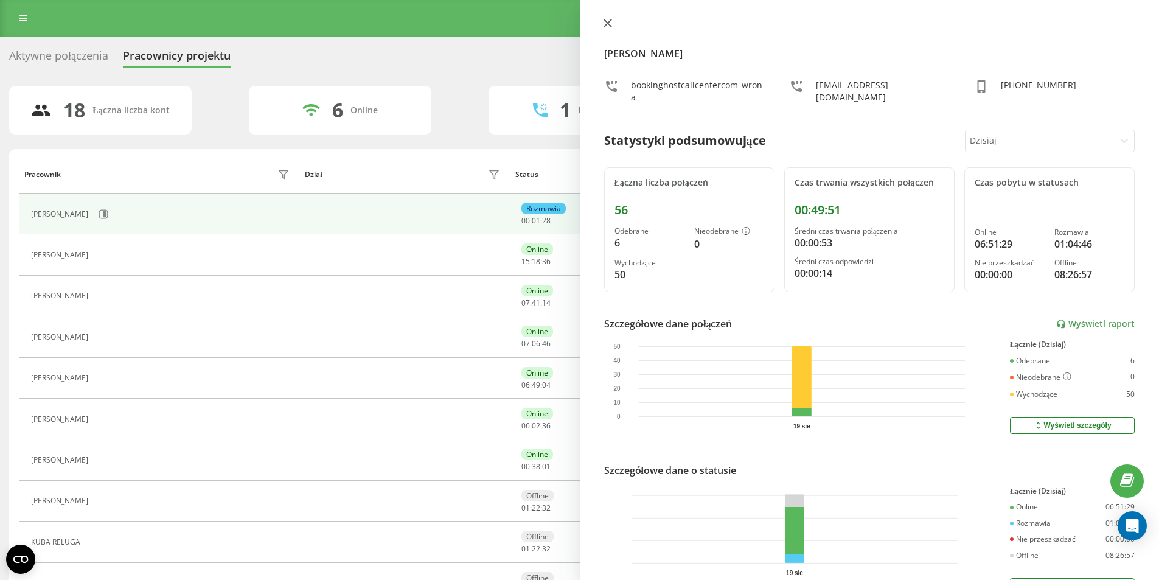
click at [609, 21] on icon at bounding box center [606, 22] width 7 height 7
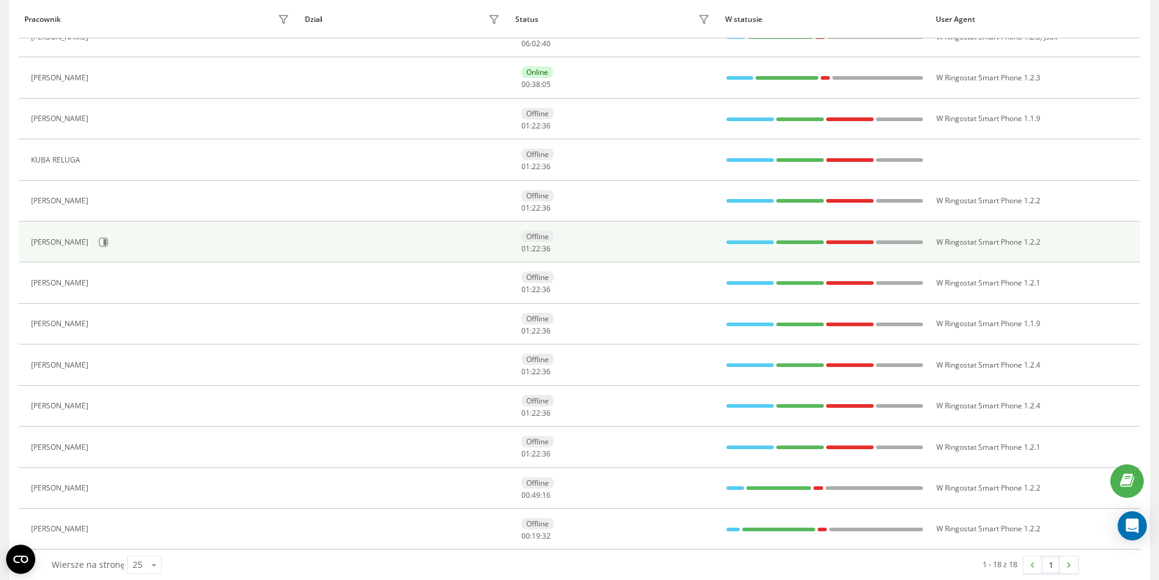
scroll to position [397, 0]
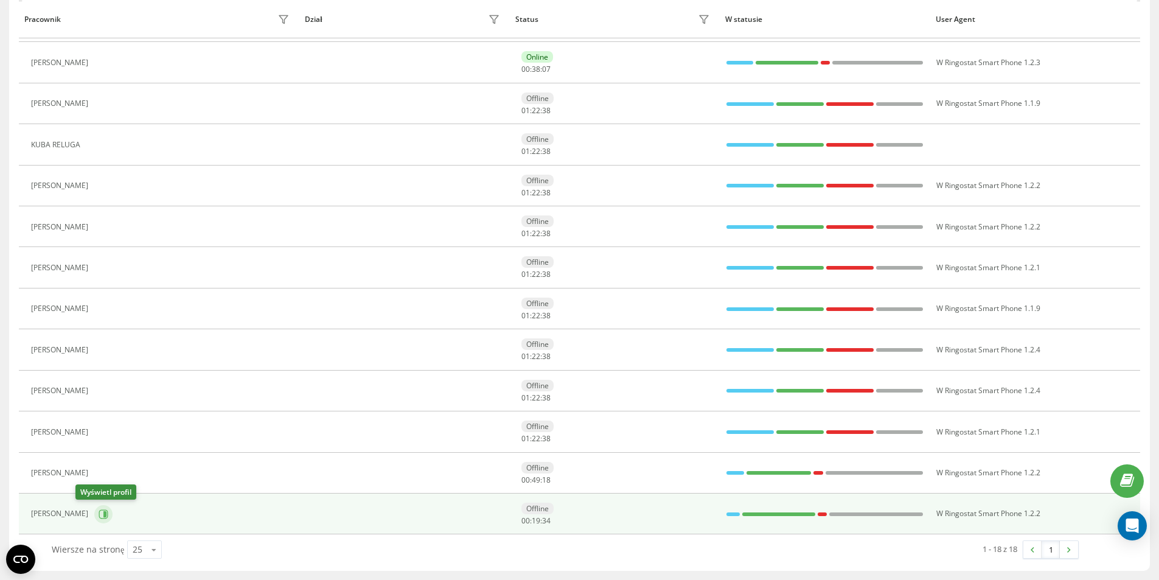
click at [103, 516] on icon at bounding box center [104, 513] width 3 height 6
click at [99, 515] on icon at bounding box center [104, 514] width 10 height 10
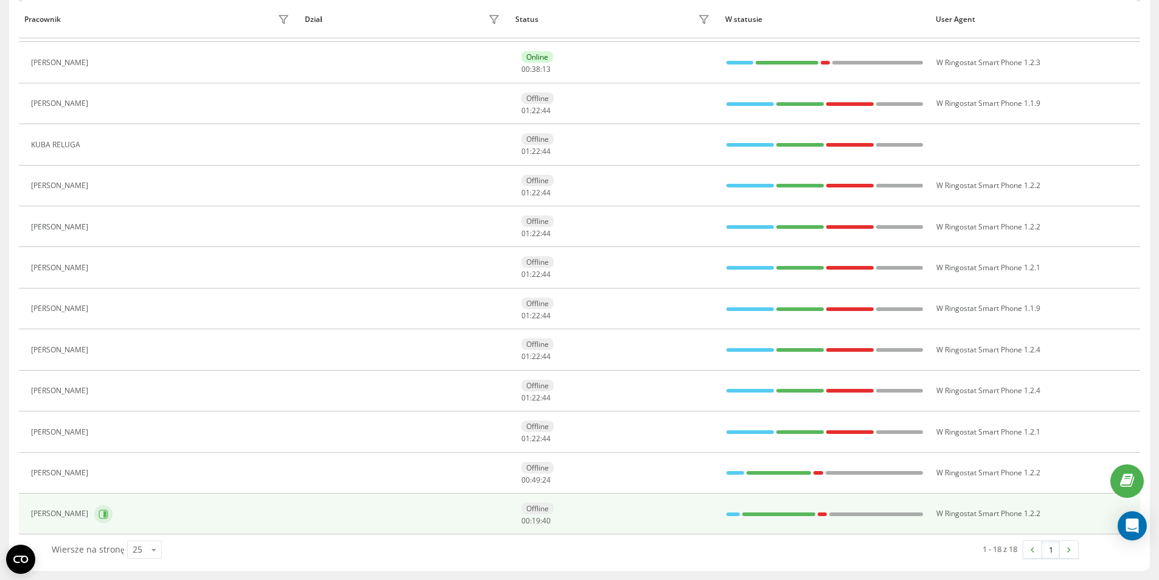
click at [99, 515] on icon at bounding box center [104, 514] width 10 height 10
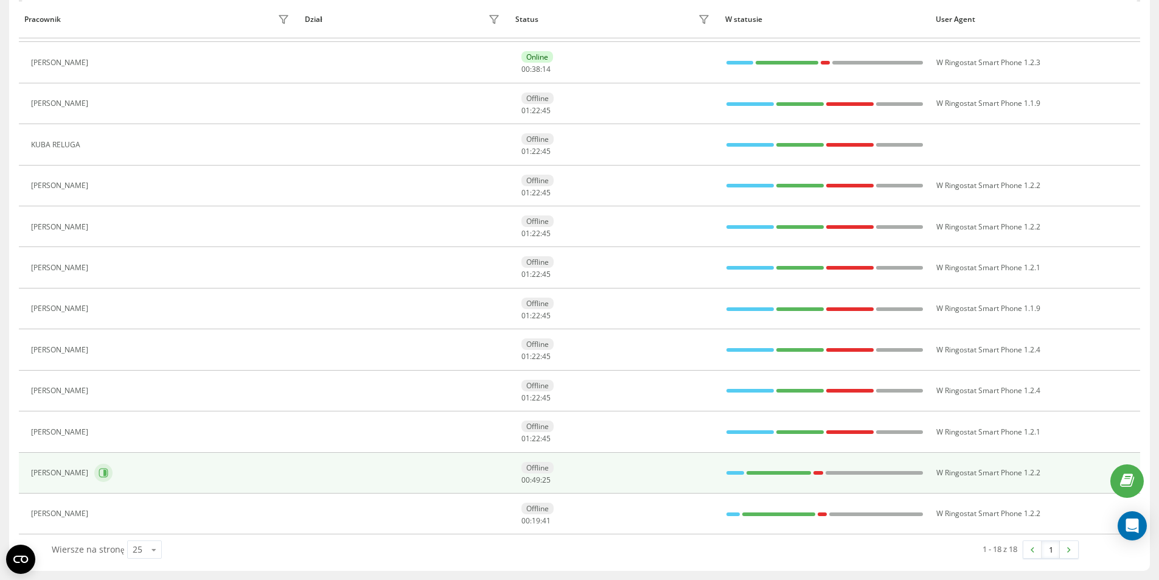
click at [112, 468] on button at bounding box center [103, 473] width 18 height 18
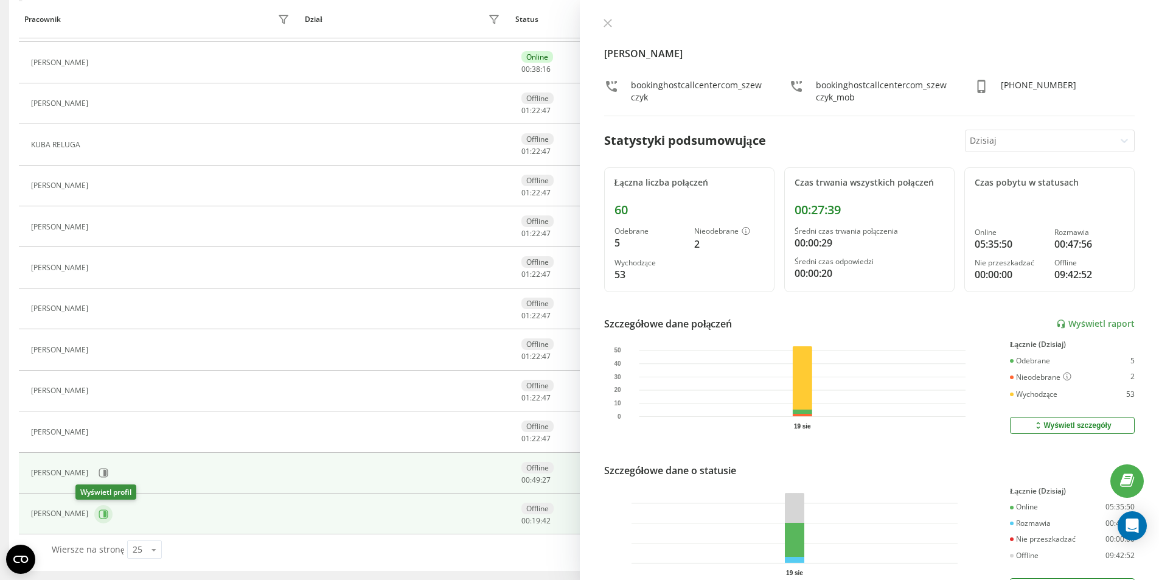
click at [99, 514] on icon at bounding box center [103, 513] width 9 height 9
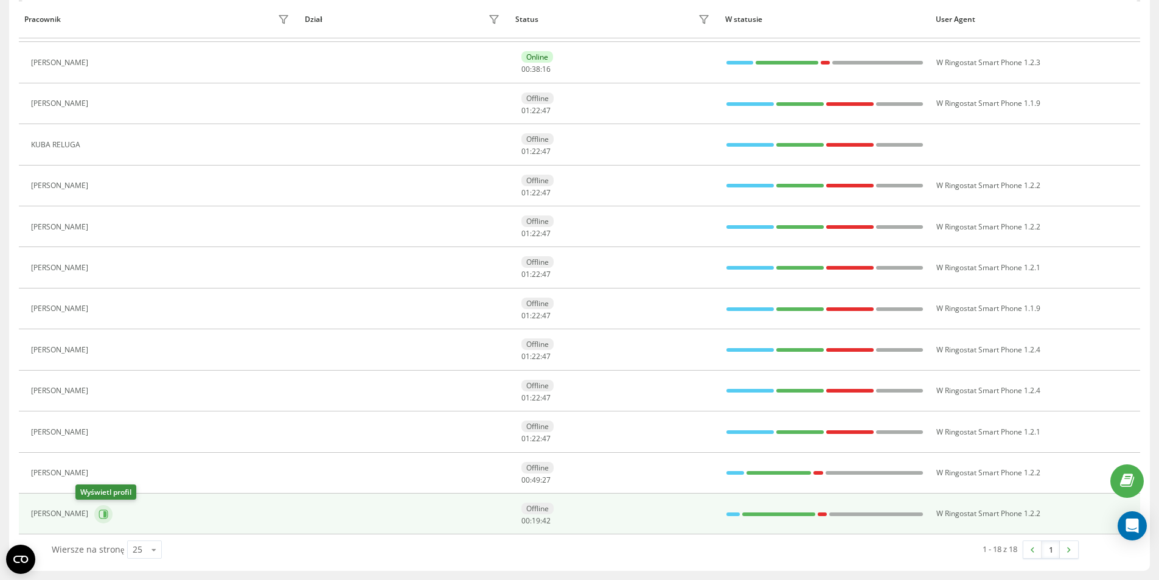
click at [99, 514] on icon at bounding box center [103, 513] width 9 height 9
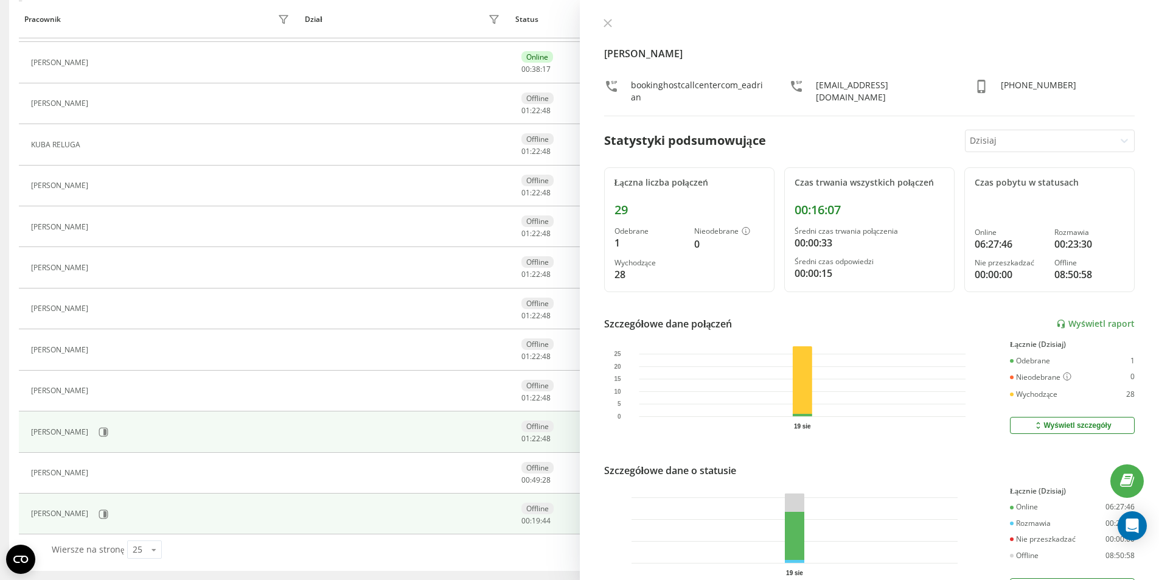
scroll to position [32, 0]
